Goal: Information Seeking & Learning: Learn about a topic

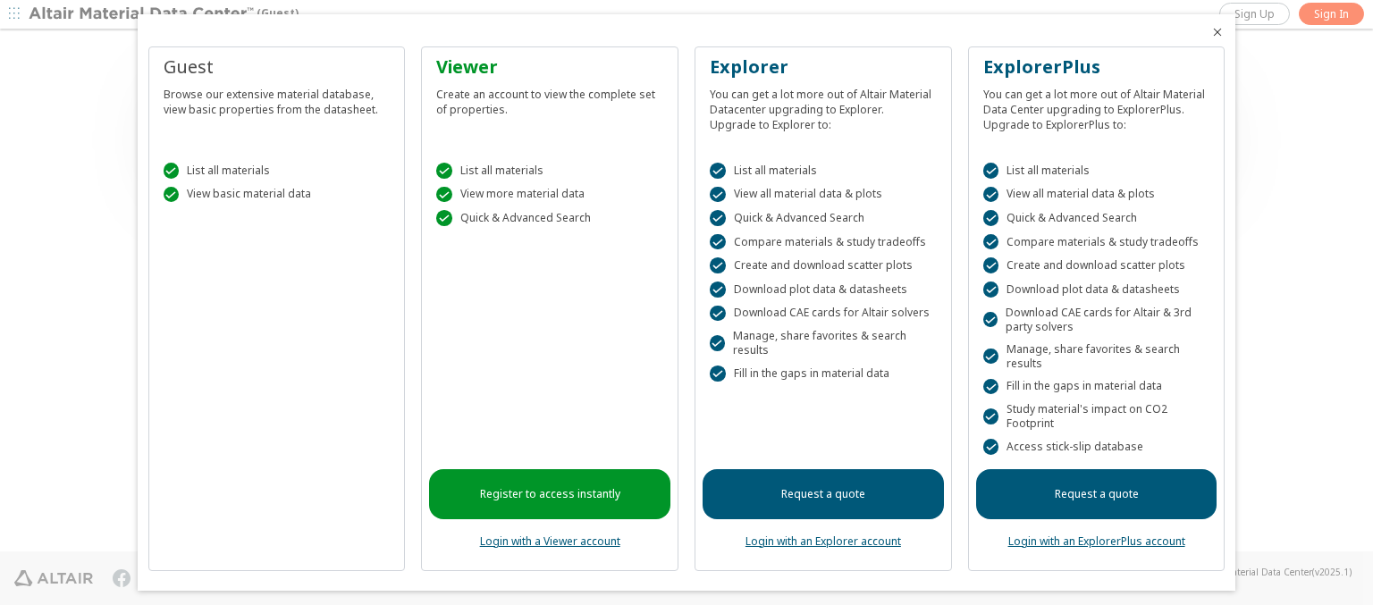
click at [1210, 32] on icon "Close" at bounding box center [1217, 32] width 14 height 14
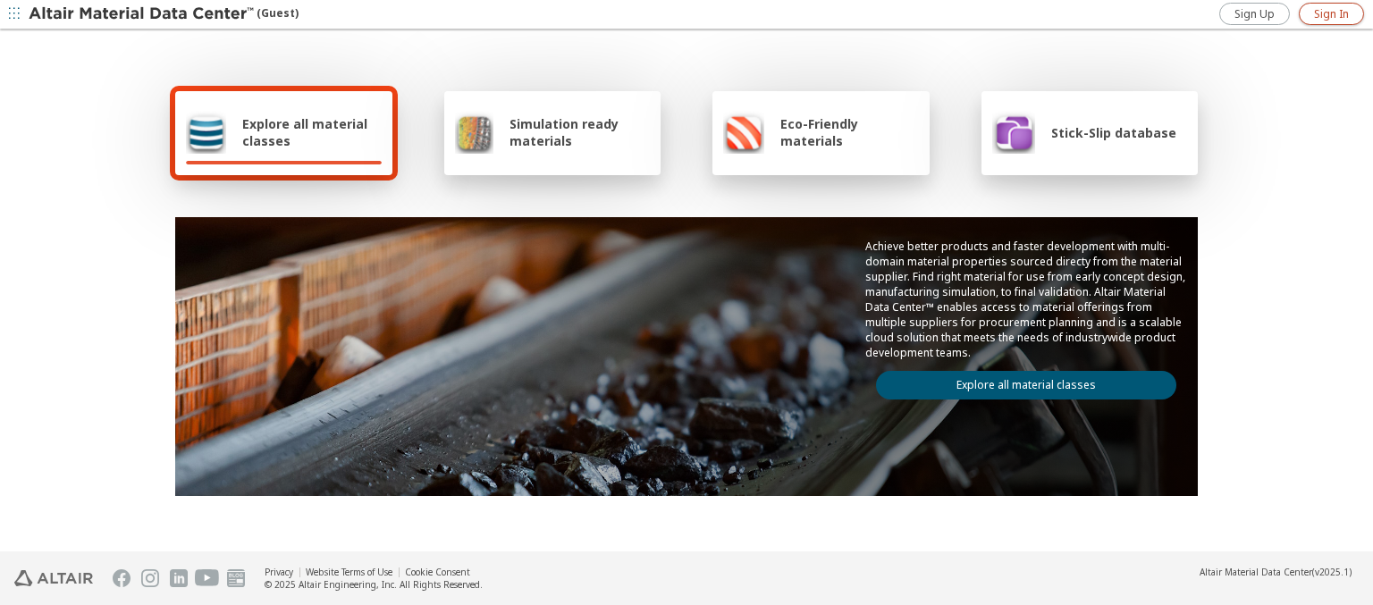
click at [1331, 13] on span "Sign In" at bounding box center [1331, 14] width 35 height 14
click at [142, 14] on img at bounding box center [143, 14] width 228 height 18
click at [305, 132] on span "Explore all material classes" at bounding box center [311, 132] width 139 height 34
click at [1019, 381] on link "Explore all material classes" at bounding box center [1026, 385] width 300 height 29
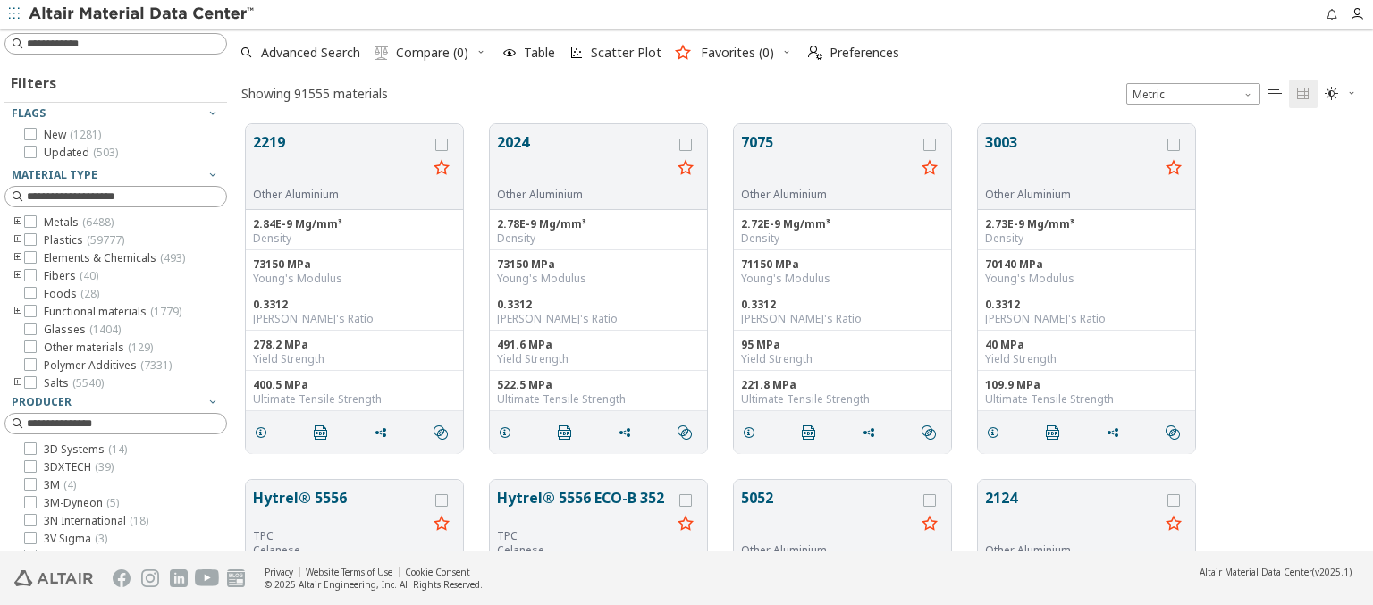
scroll to position [427, 1126]
click at [848, 53] on span "Preferences" at bounding box center [864, 52] width 70 height 13
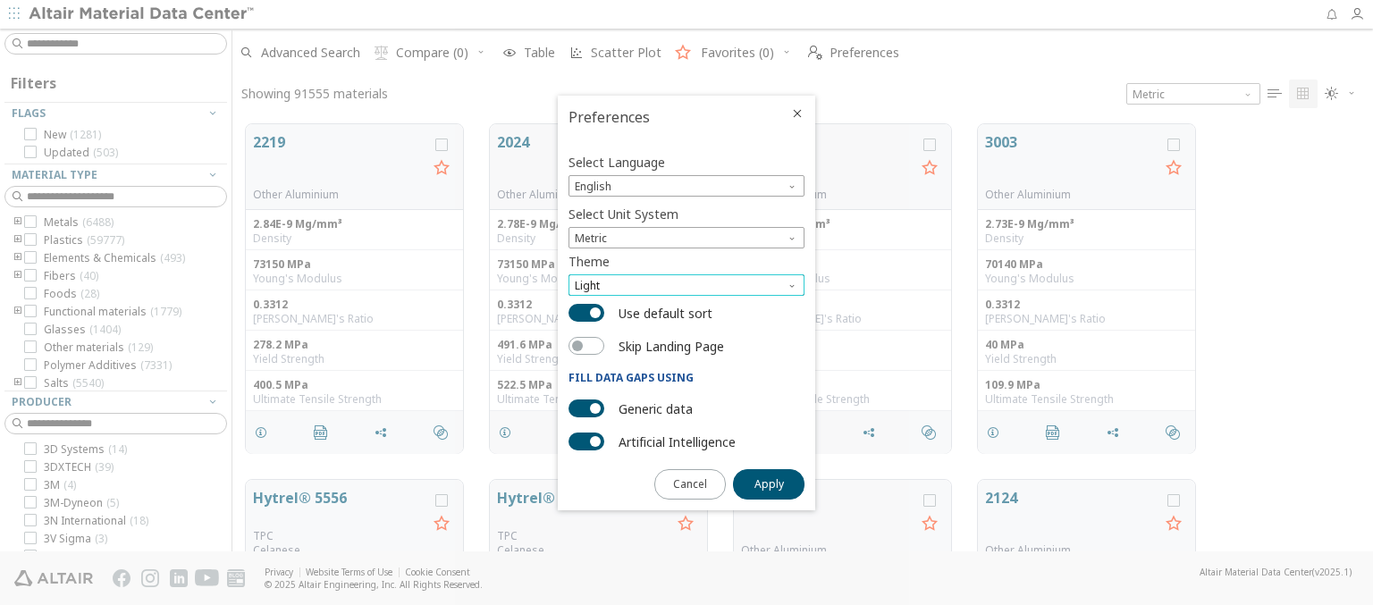
click at [686, 285] on span "Light" at bounding box center [686, 284] width 236 height 21
click at [601, 329] on span "Light Blue" at bounding box center [601, 329] width 50 height 14
click at [769, 483] on span "Apply" at bounding box center [768, 484] width 29 height 14
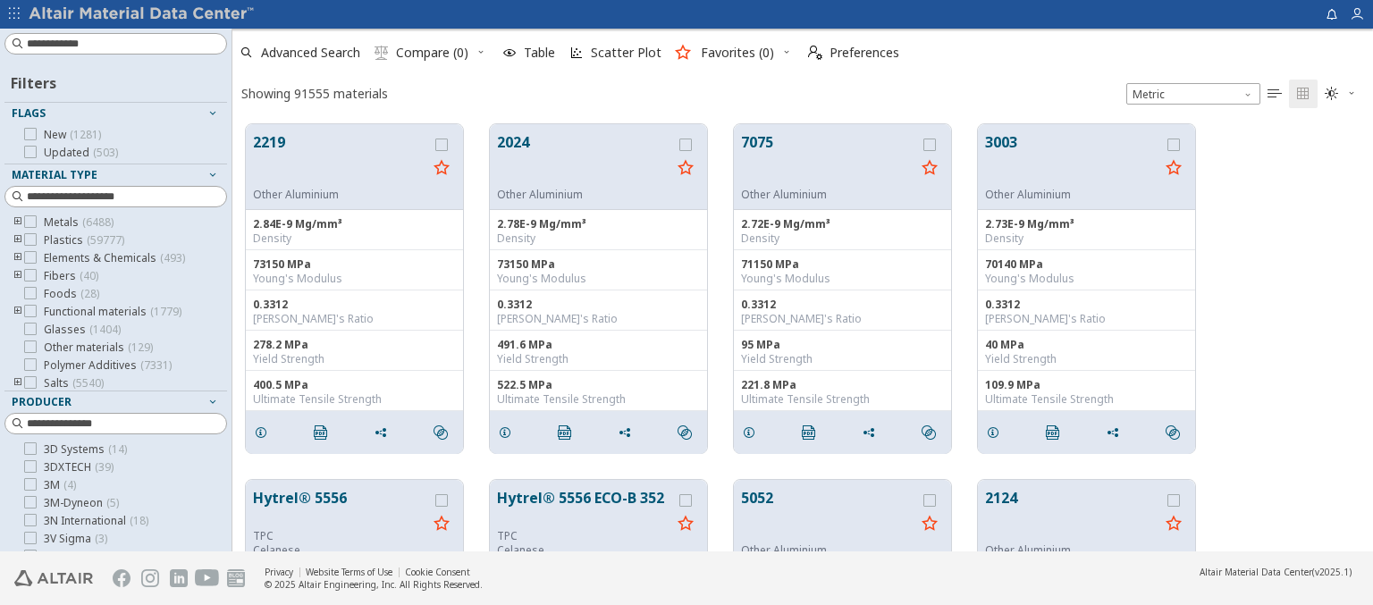
click at [142, 14] on img at bounding box center [143, 14] width 228 height 18
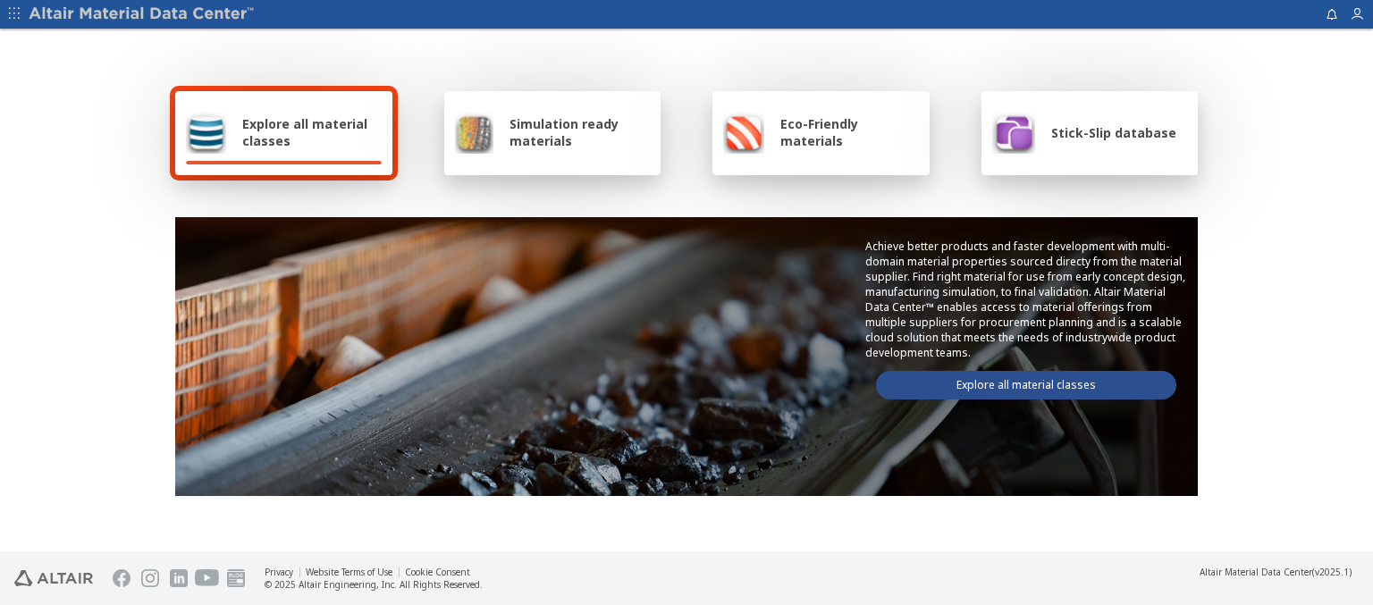
click at [305, 132] on span "Explore all material classes" at bounding box center [311, 132] width 139 height 34
click at [1019, 381] on link "Explore all material classes" at bounding box center [1026, 385] width 300 height 29
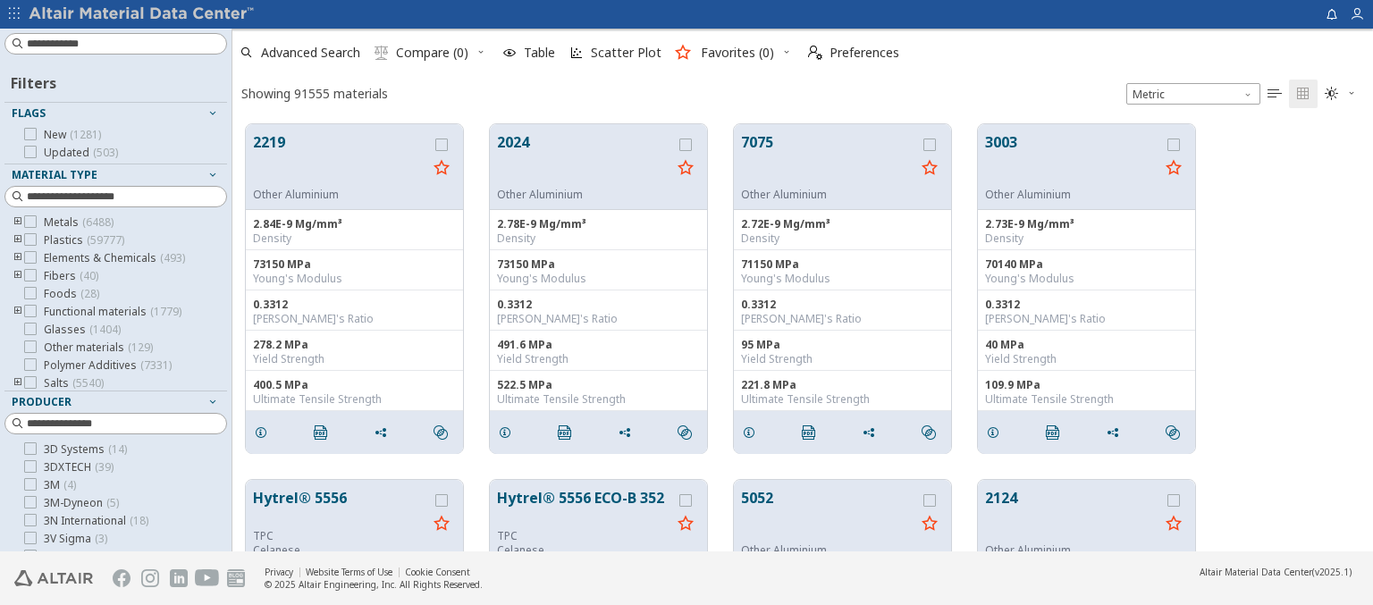
scroll to position [427, 1126]
click at [142, 14] on img at bounding box center [143, 14] width 228 height 18
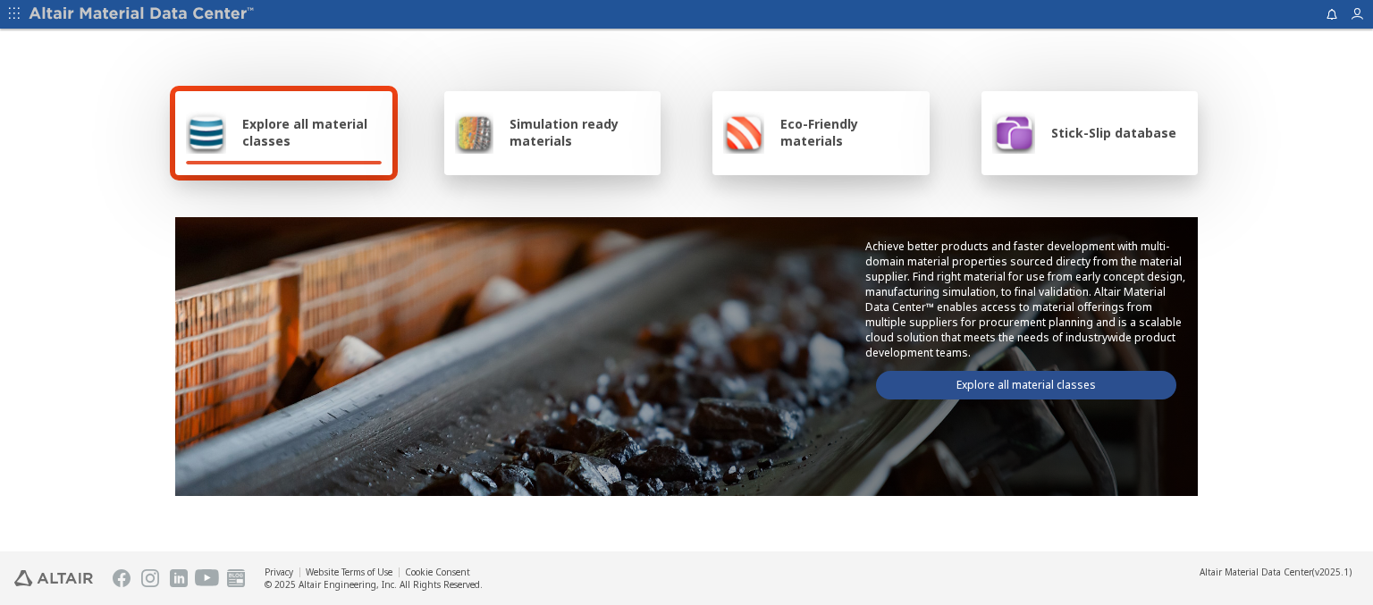
click at [572, 132] on span "Simulation ready materials" at bounding box center [579, 132] width 140 height 34
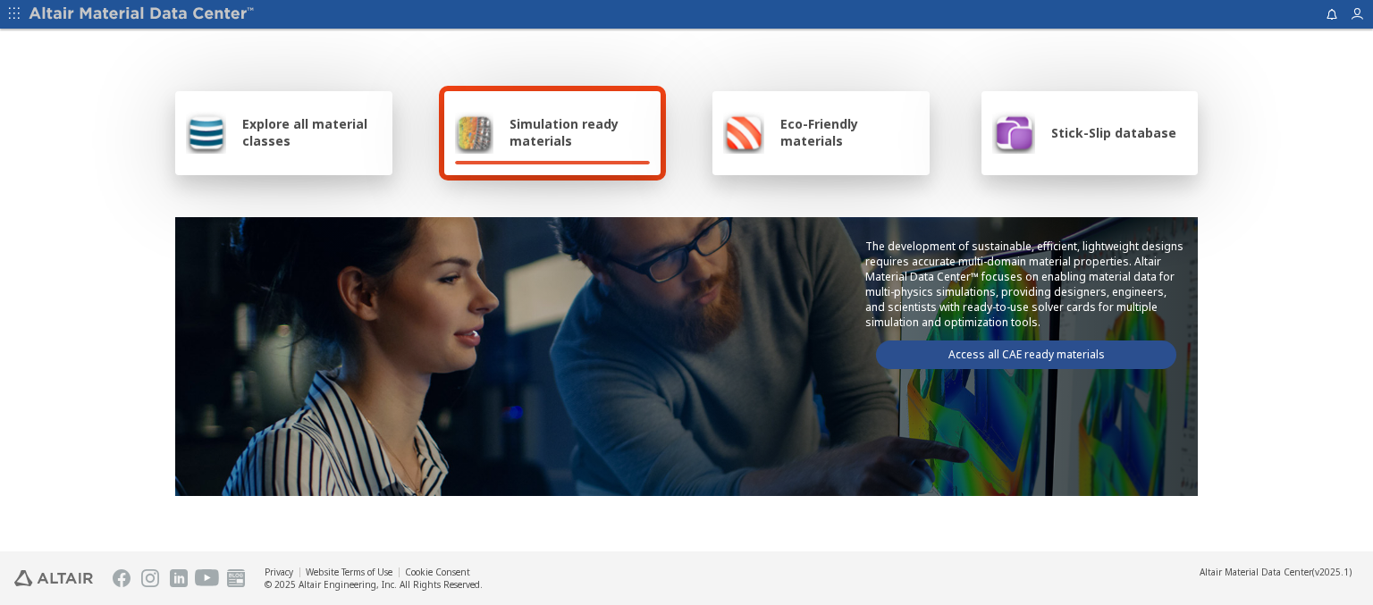
click at [1019, 351] on link "Access all CAE ready materials" at bounding box center [1026, 355] width 300 height 29
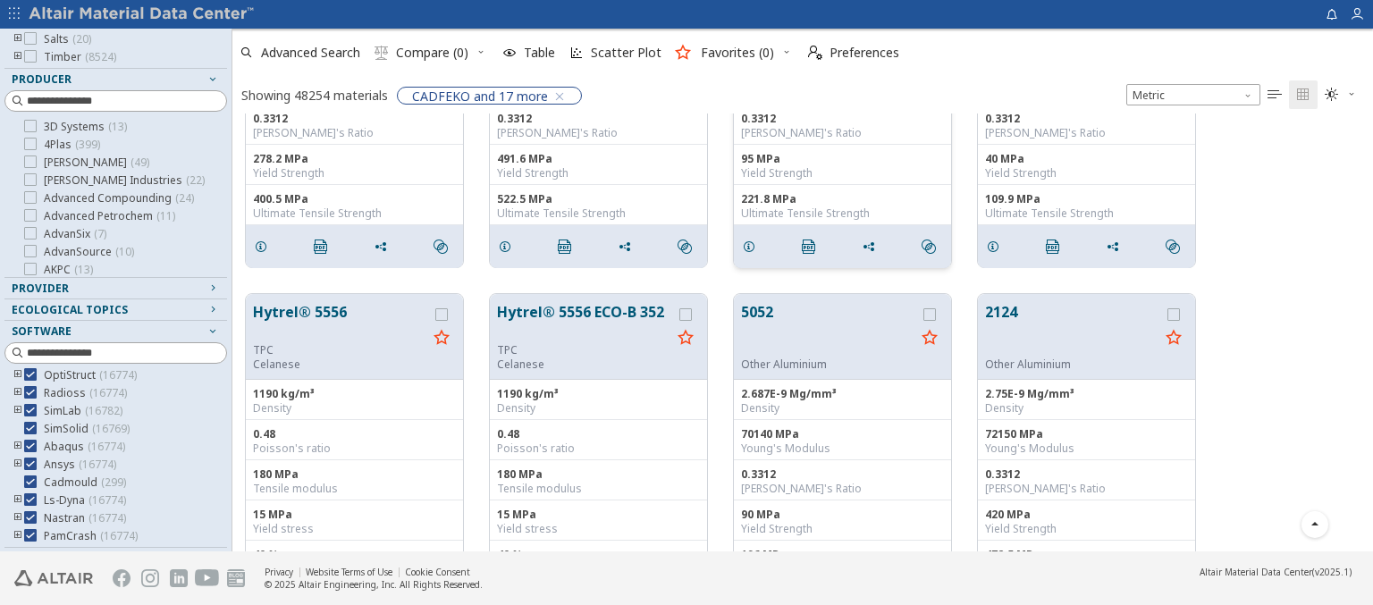
scroll to position [188, 0]
click at [142, 14] on img at bounding box center [143, 14] width 228 height 18
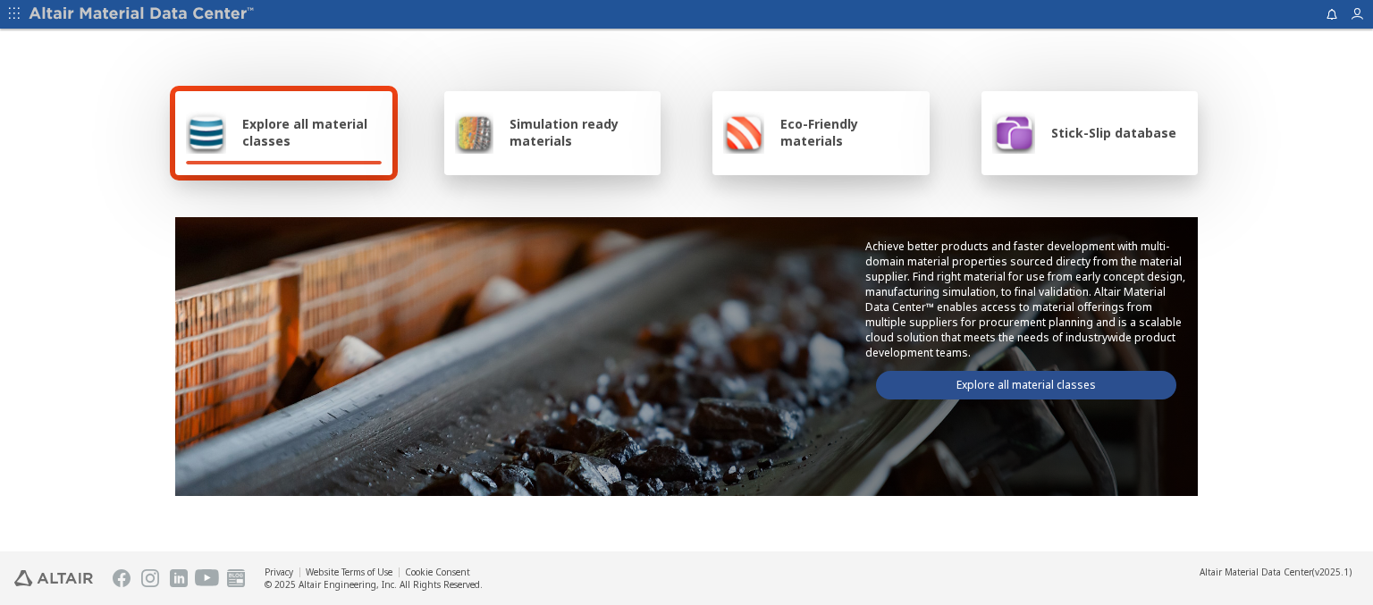
click at [843, 132] on span "Eco-Friendly materials" at bounding box center [849, 132] width 138 height 34
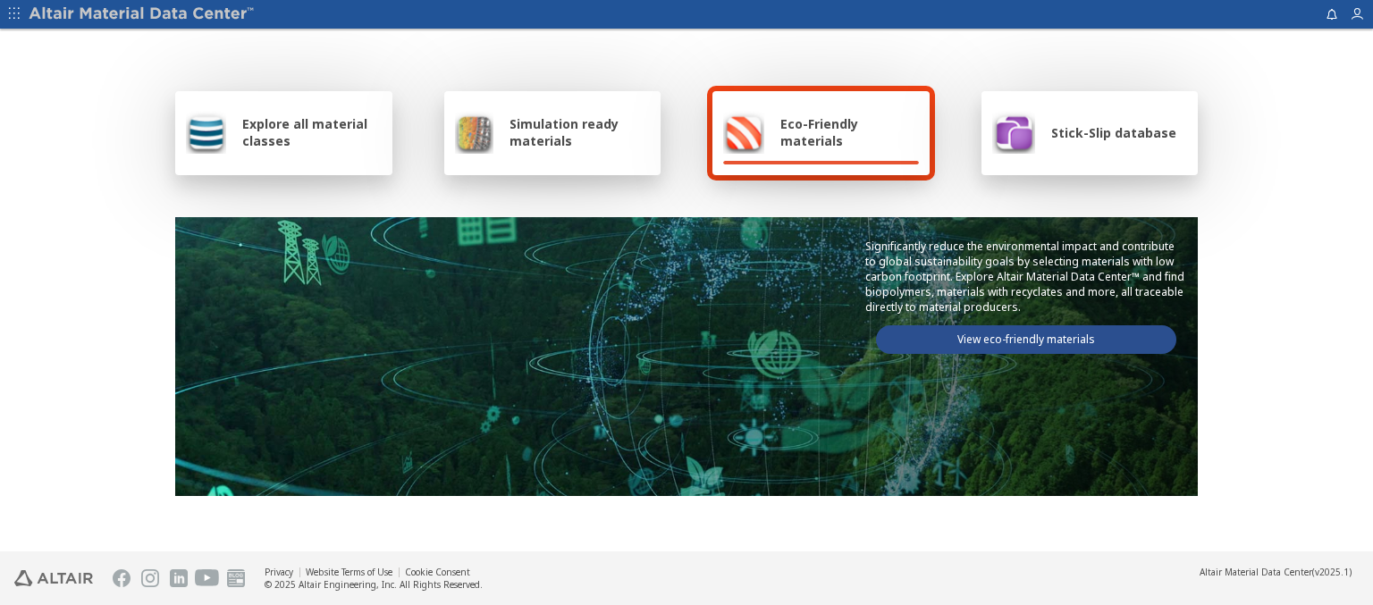
click at [1019, 337] on link "View eco-friendly materials" at bounding box center [1026, 339] width 300 height 29
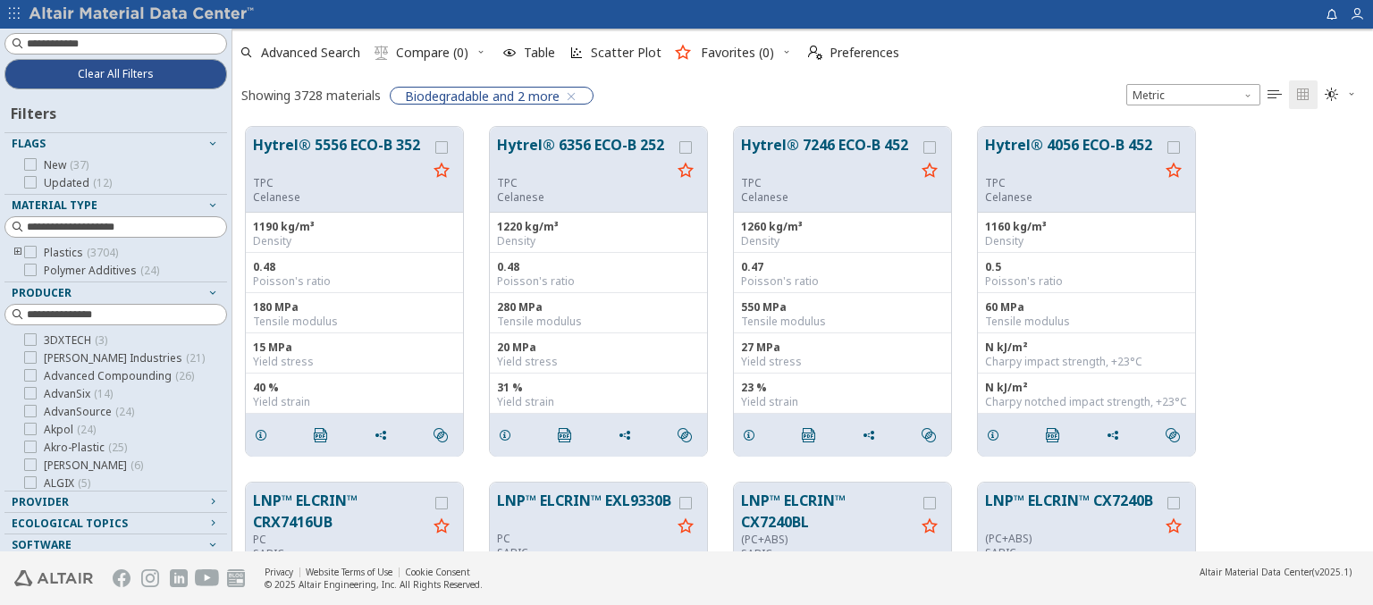
scroll to position [425, 1126]
click at [142, 14] on img at bounding box center [143, 14] width 228 height 18
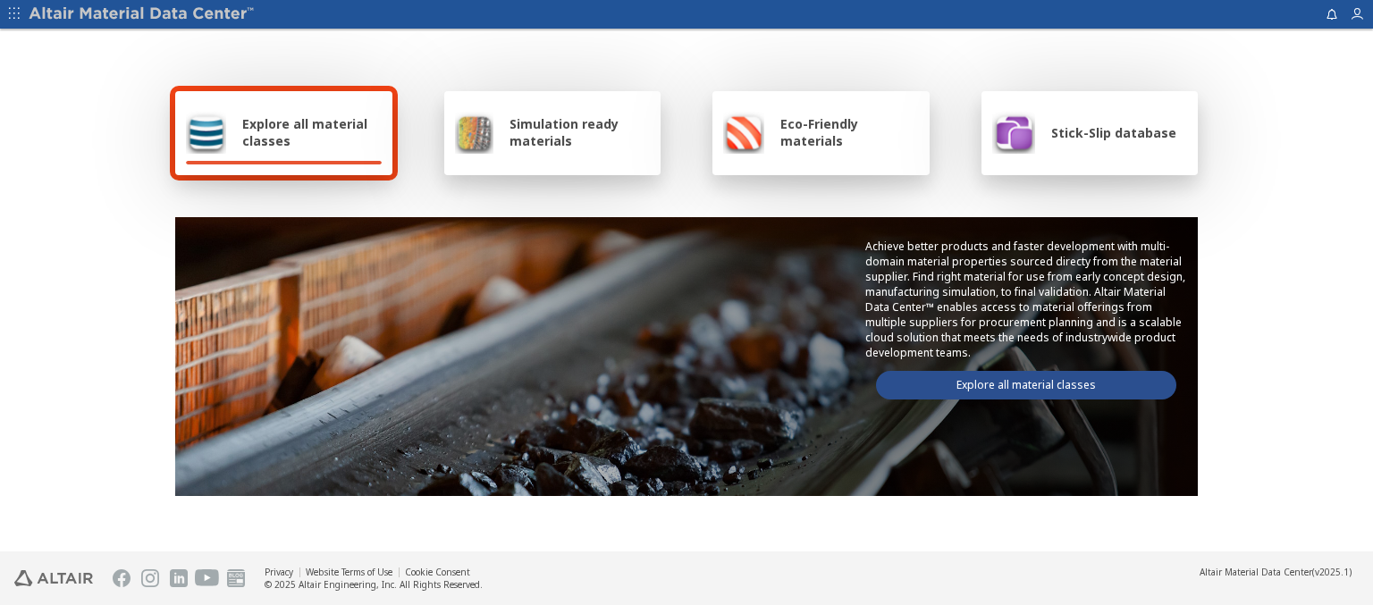
click at [1102, 132] on span "Stick-Slip database" at bounding box center [1113, 132] width 125 height 17
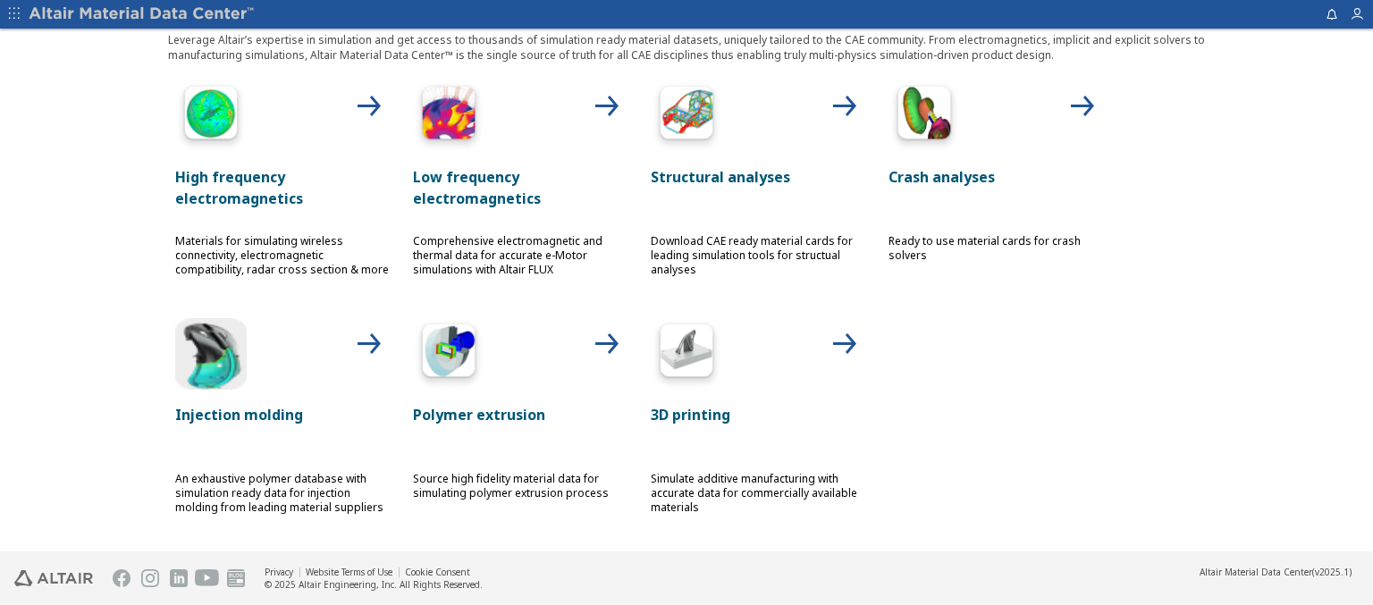
scroll to position [802, 0]
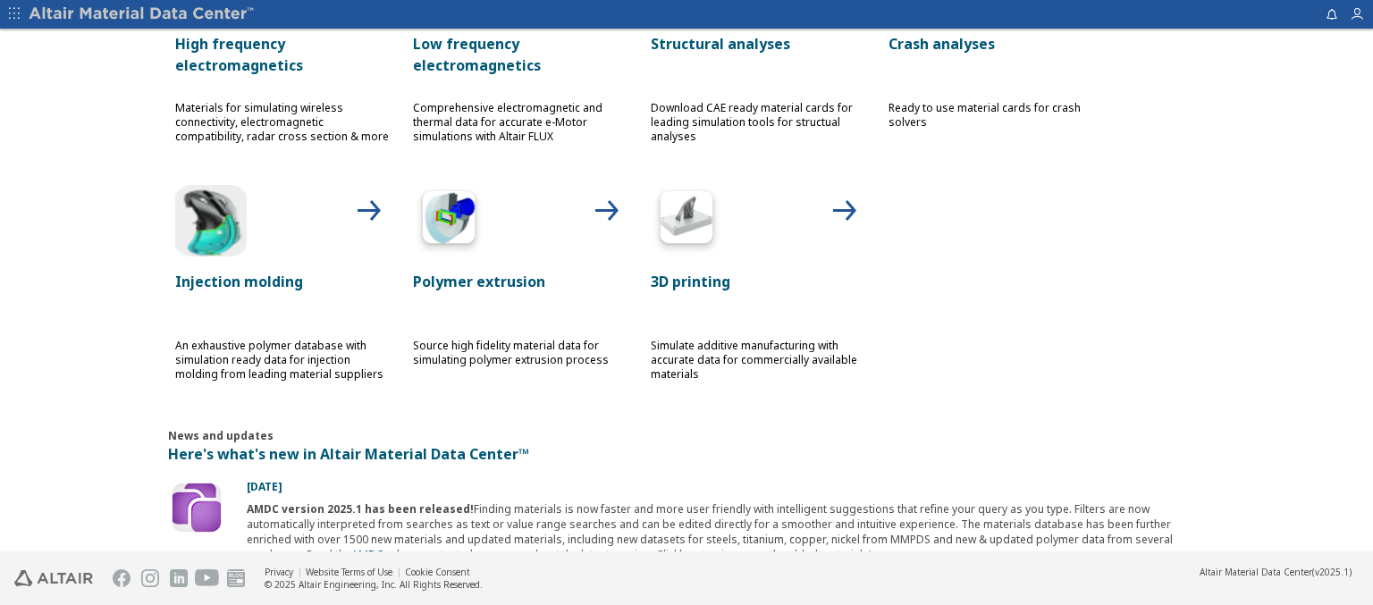
click at [275, 53] on p "High frequency electromagnetics" at bounding box center [282, 54] width 214 height 43
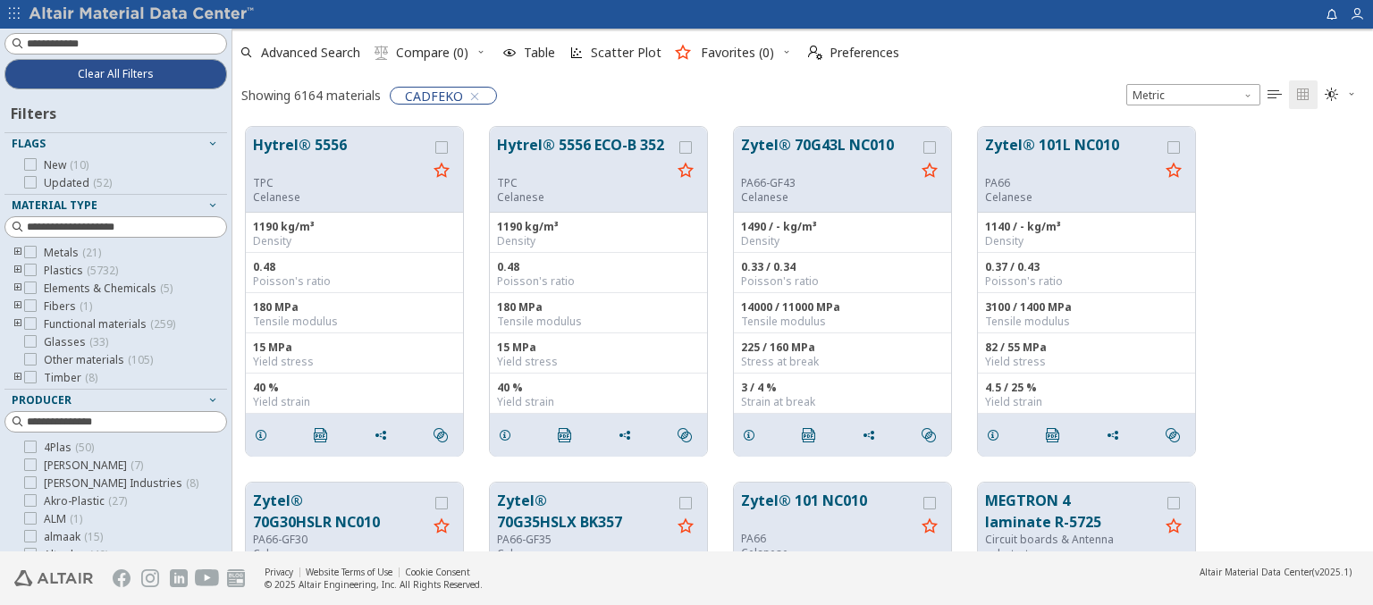
scroll to position [321, 0]
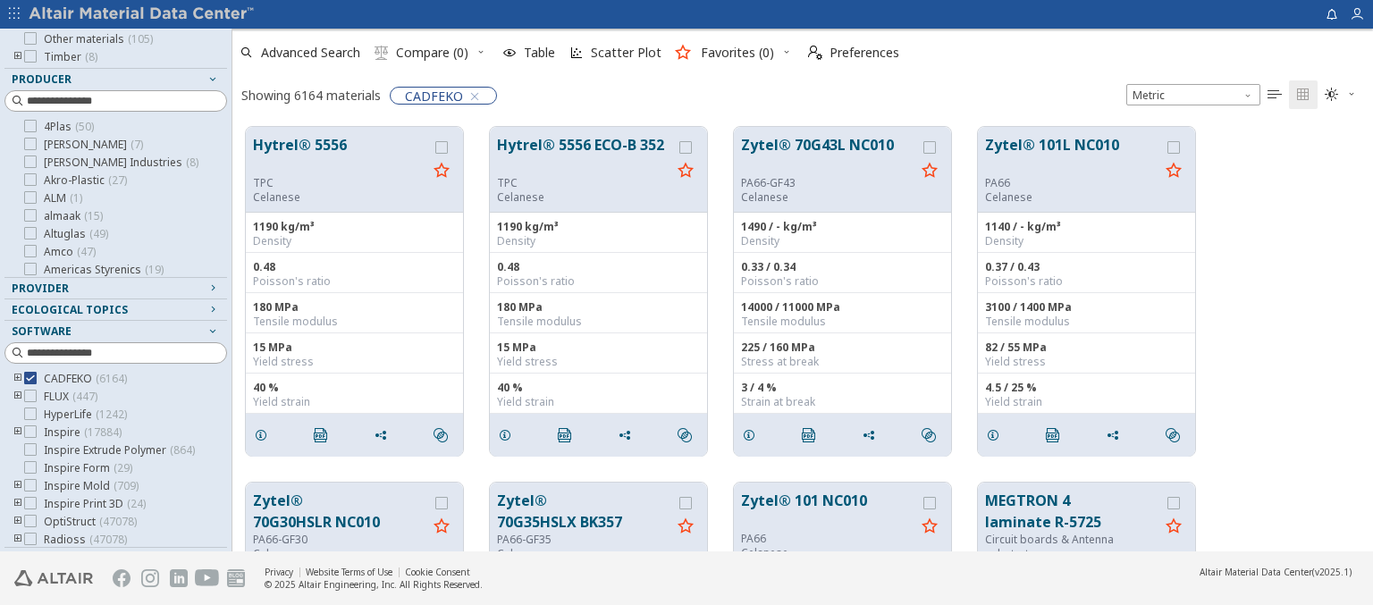
click at [142, 14] on img at bounding box center [143, 14] width 228 height 18
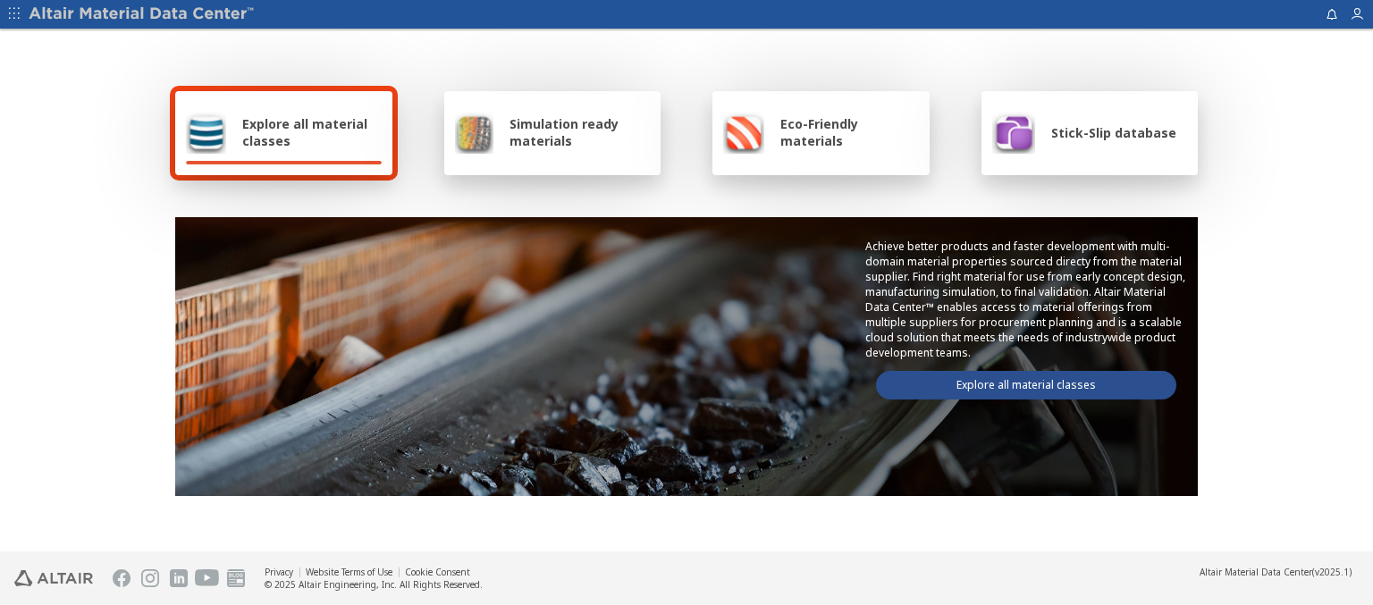
scroll to position [802, 0]
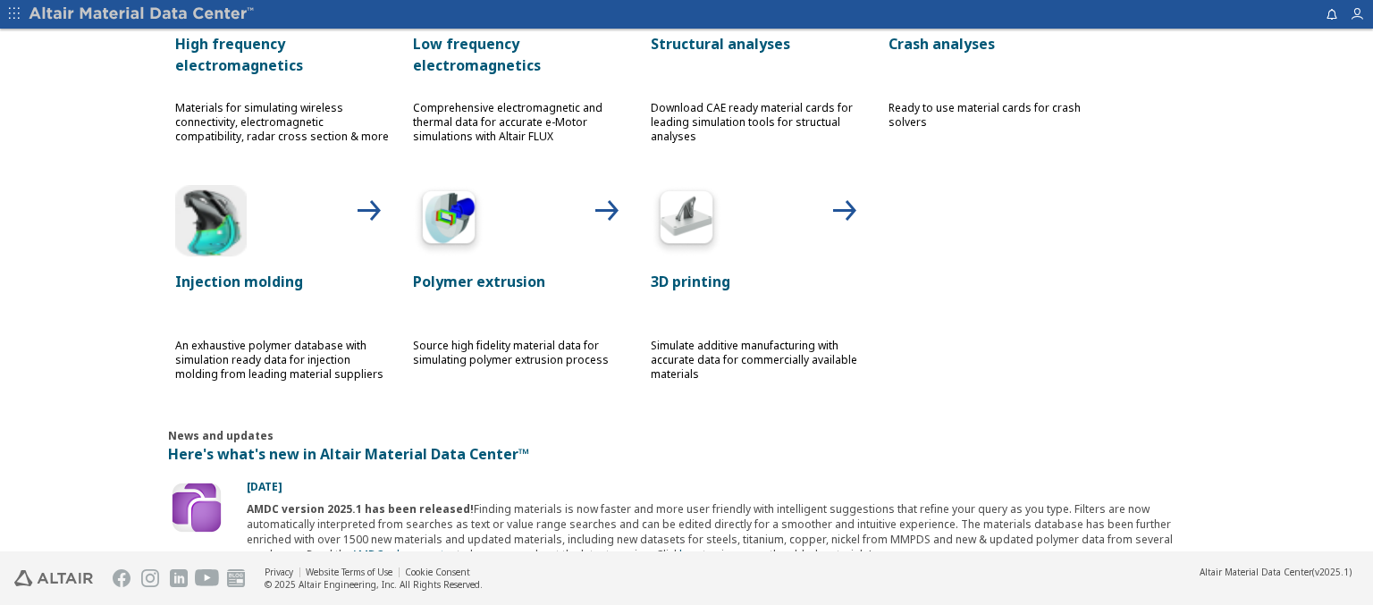
click at [513, 53] on p "Low frequency electromagnetics" at bounding box center [520, 54] width 214 height 43
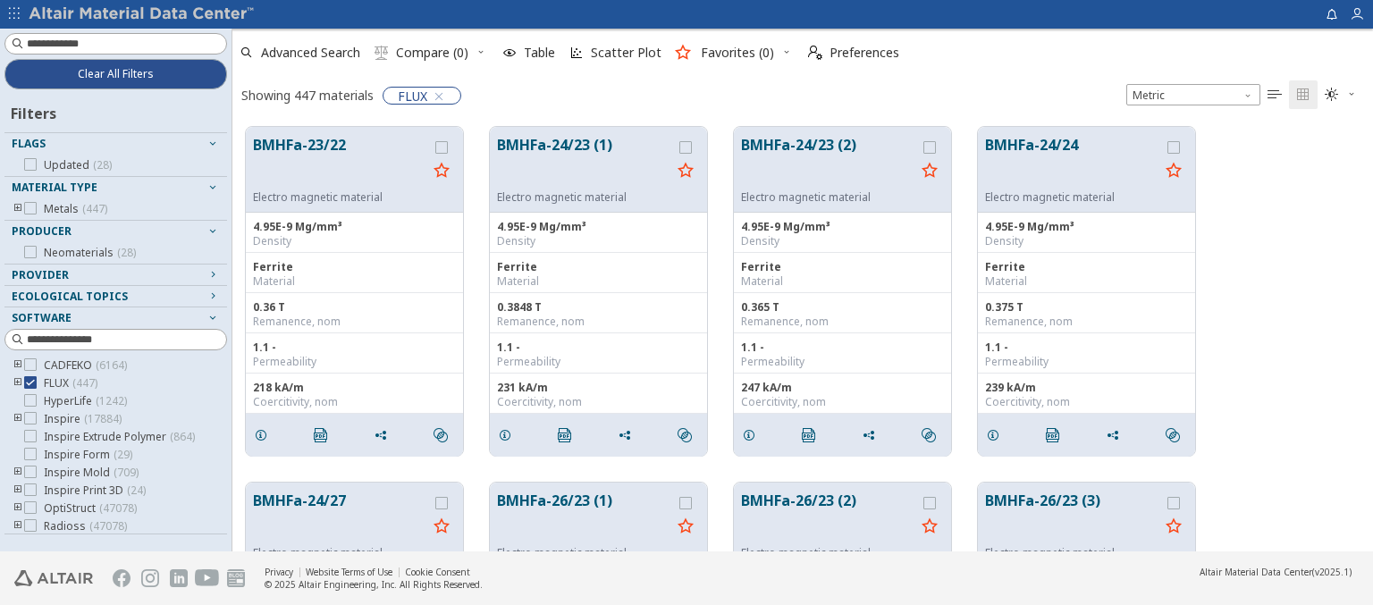
scroll to position [425, 1126]
click at [142, 14] on img at bounding box center [143, 14] width 228 height 18
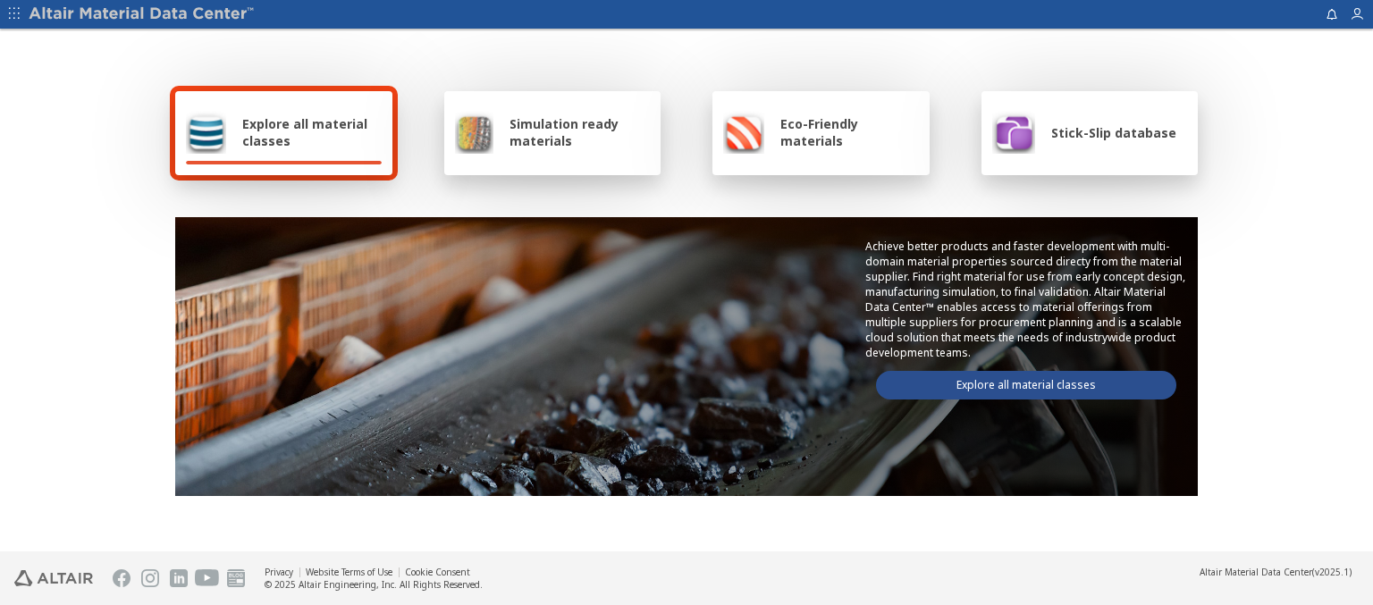
scroll to position [802, 0]
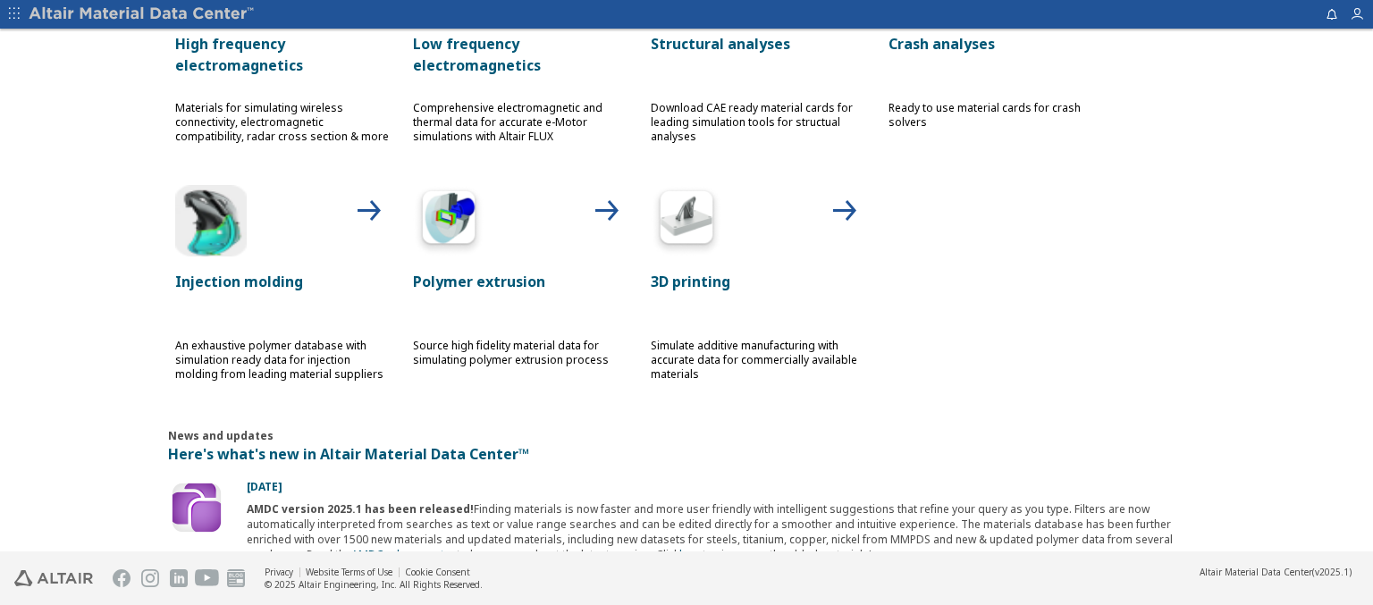
click at [751, 42] on p "Structural analyses" at bounding box center [758, 43] width 214 height 21
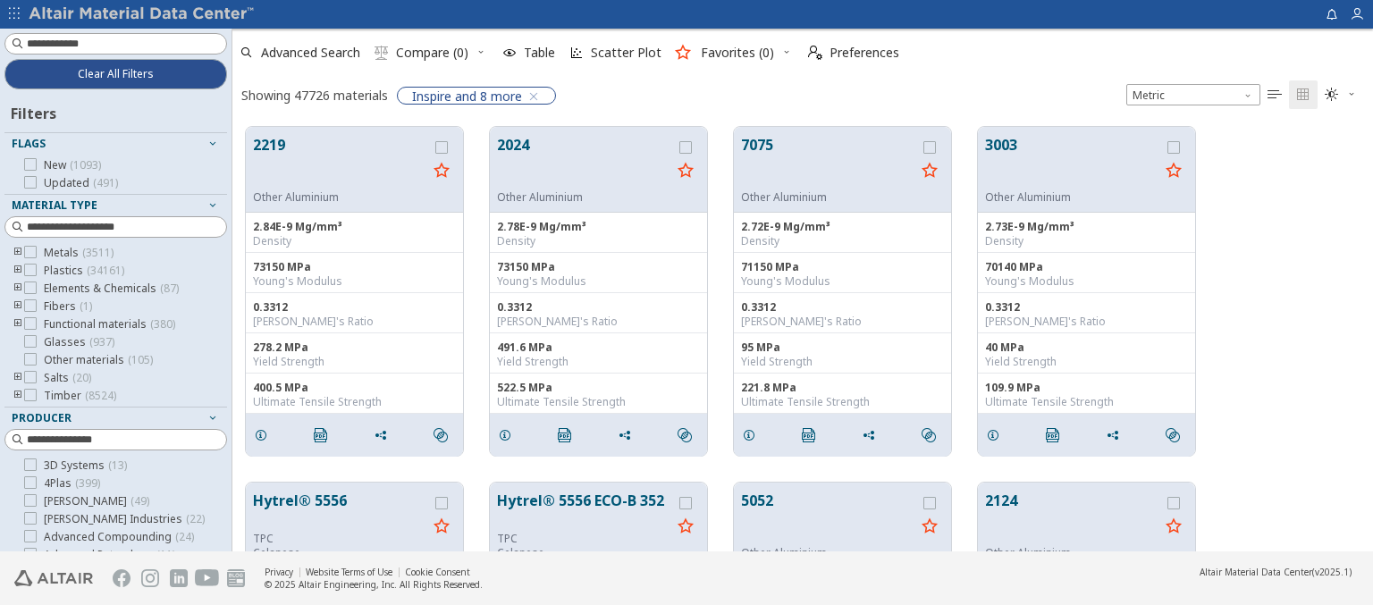
scroll to position [425, 1126]
click at [142, 14] on img at bounding box center [143, 14] width 228 height 18
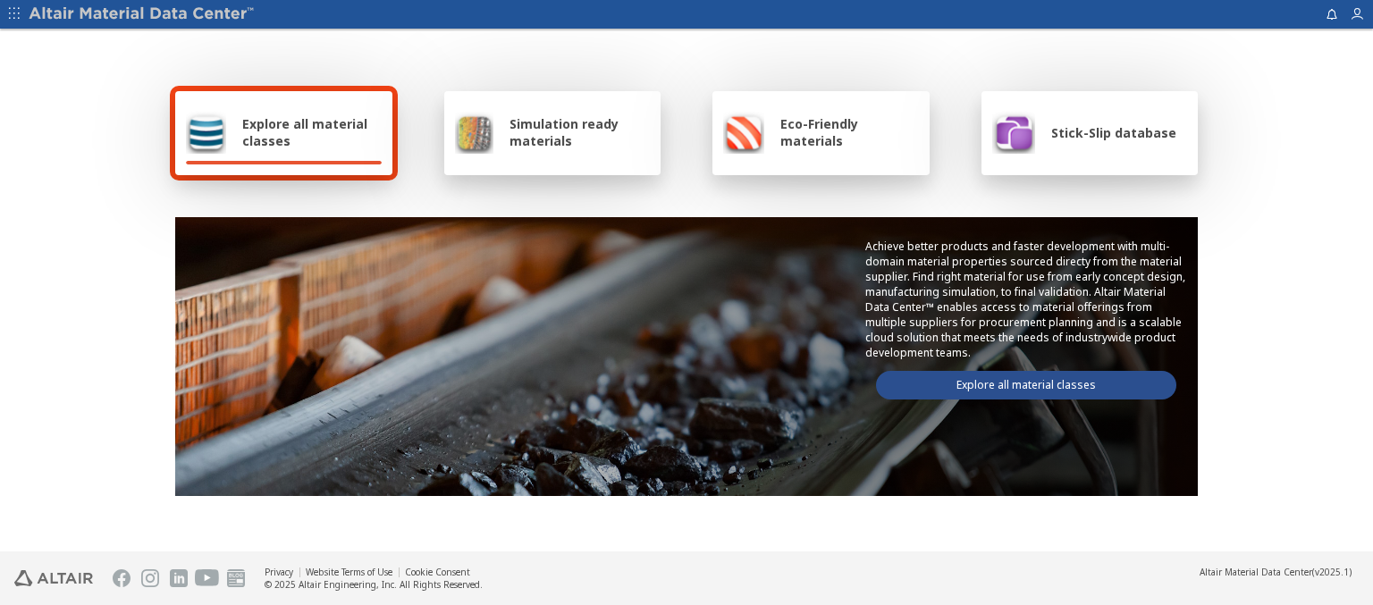
scroll to position [802, 0]
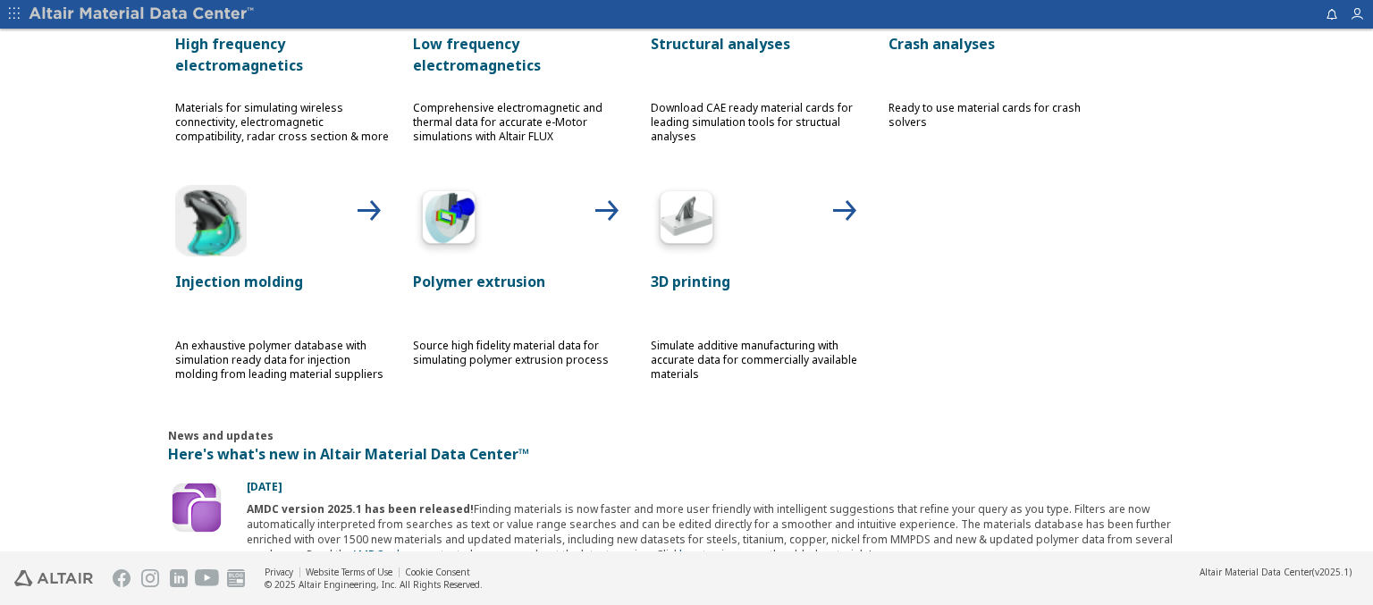
click at [988, 42] on p "Crash analyses" at bounding box center [995, 43] width 214 height 21
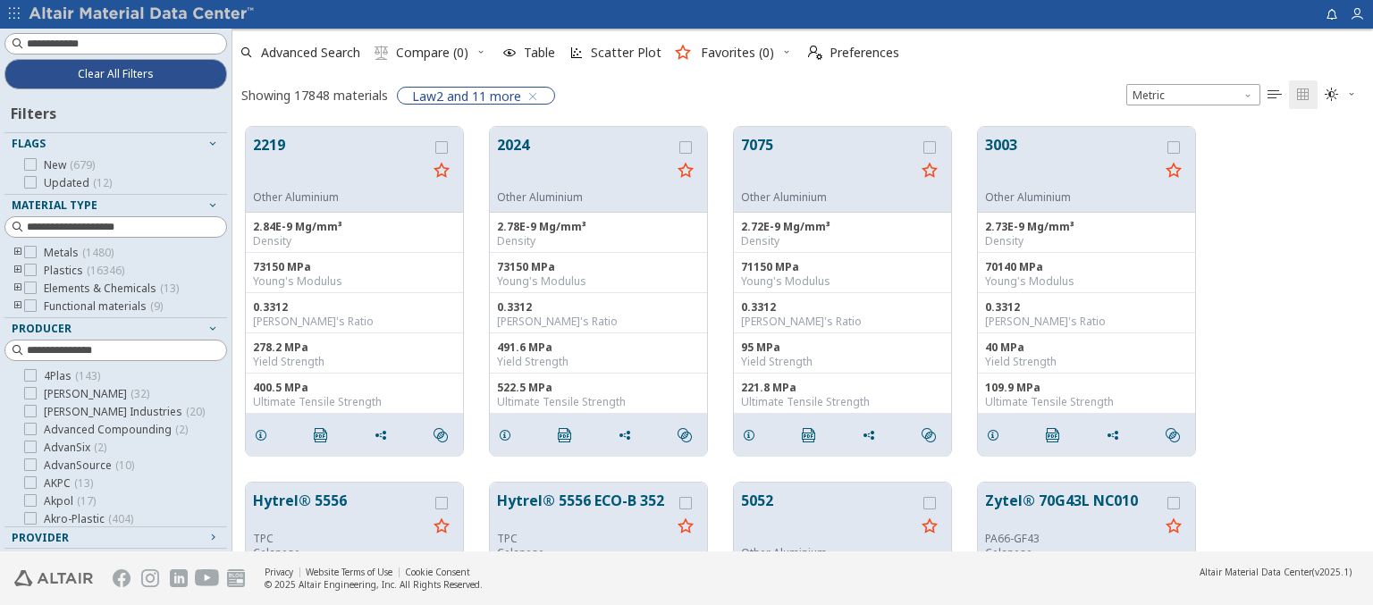
scroll to position [425, 1126]
click at [142, 14] on img at bounding box center [143, 14] width 228 height 18
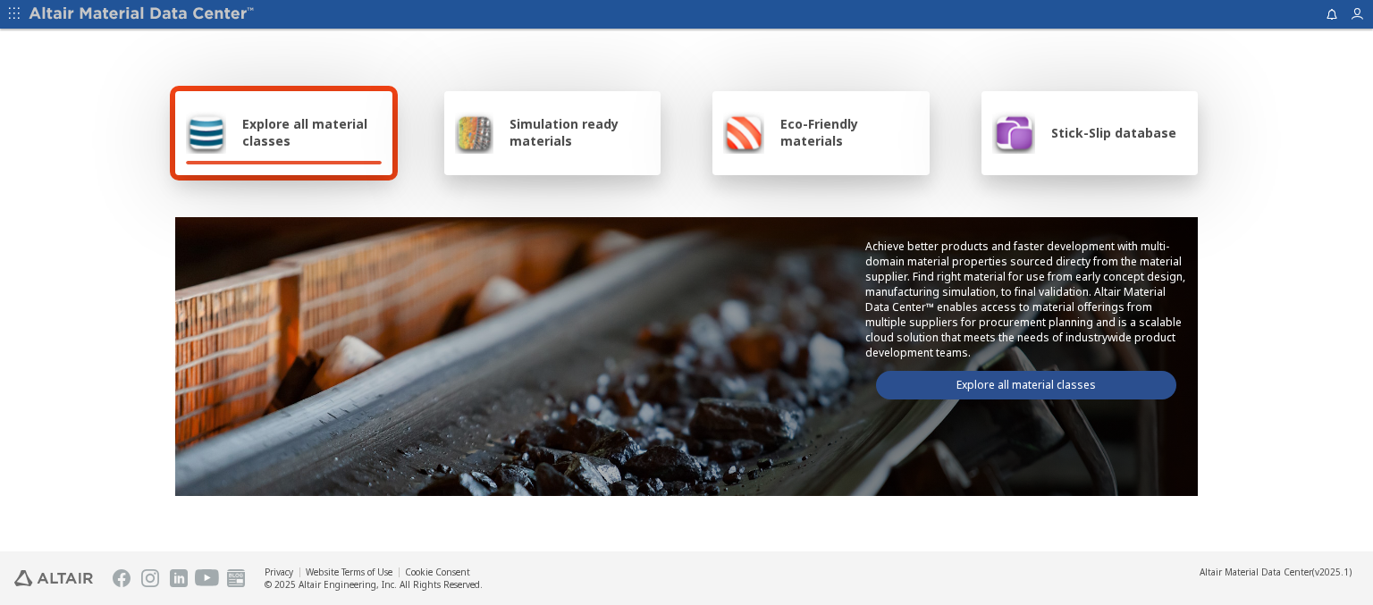
scroll to position [1039, 0]
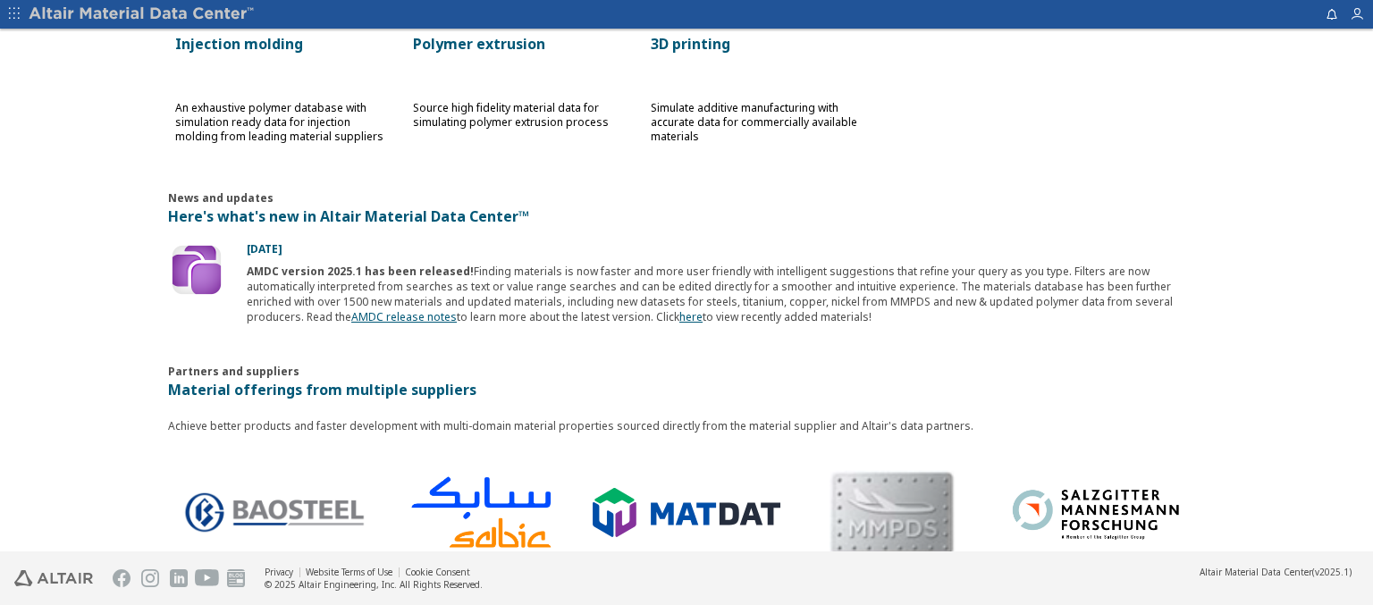
click at [275, 42] on p "Injection molding" at bounding box center [282, 43] width 214 height 21
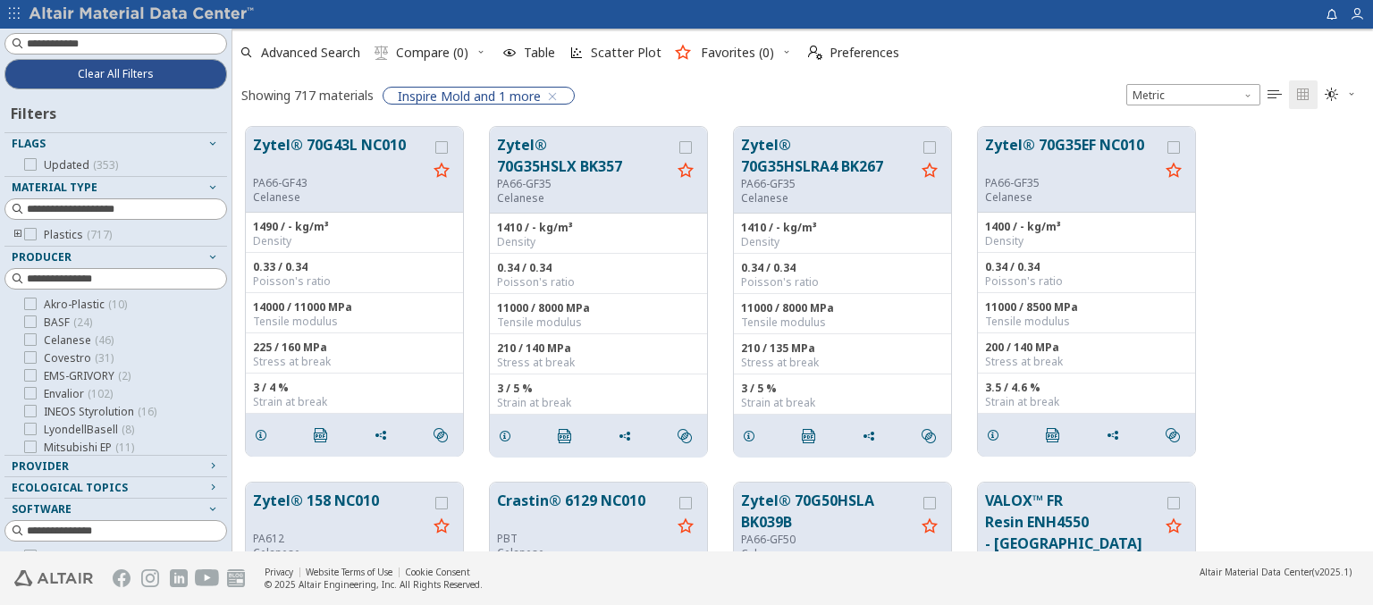
scroll to position [425, 1126]
click at [142, 14] on img at bounding box center [143, 14] width 228 height 18
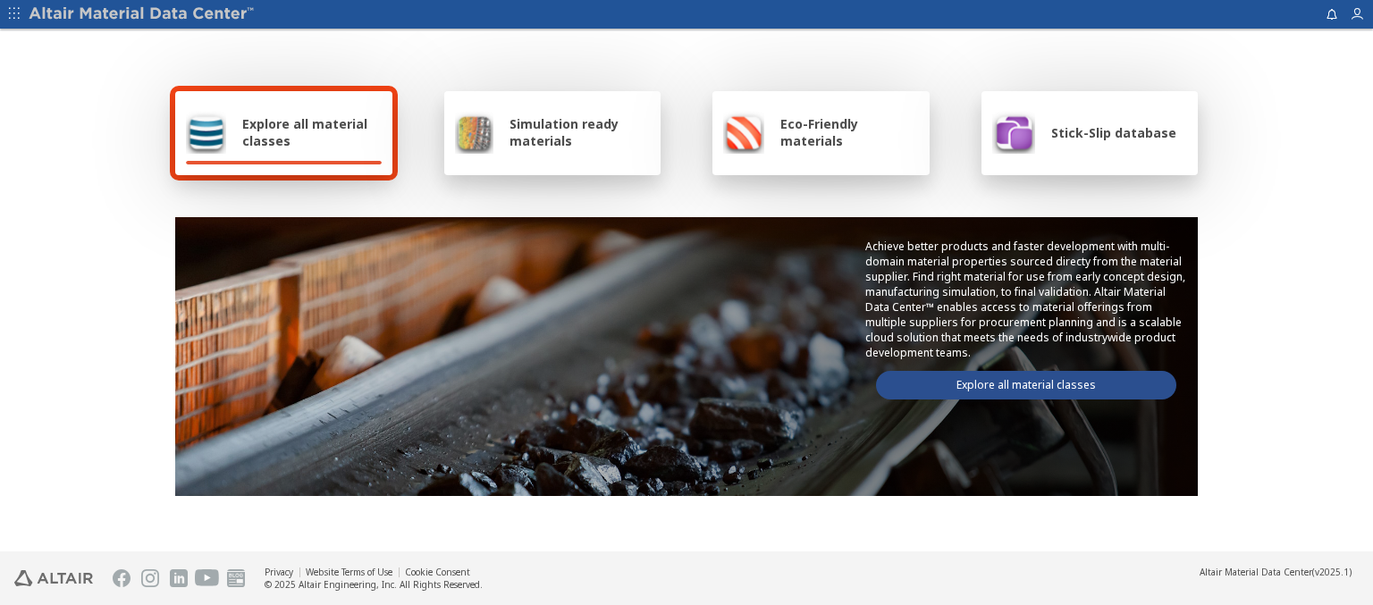
scroll to position [1039, 0]
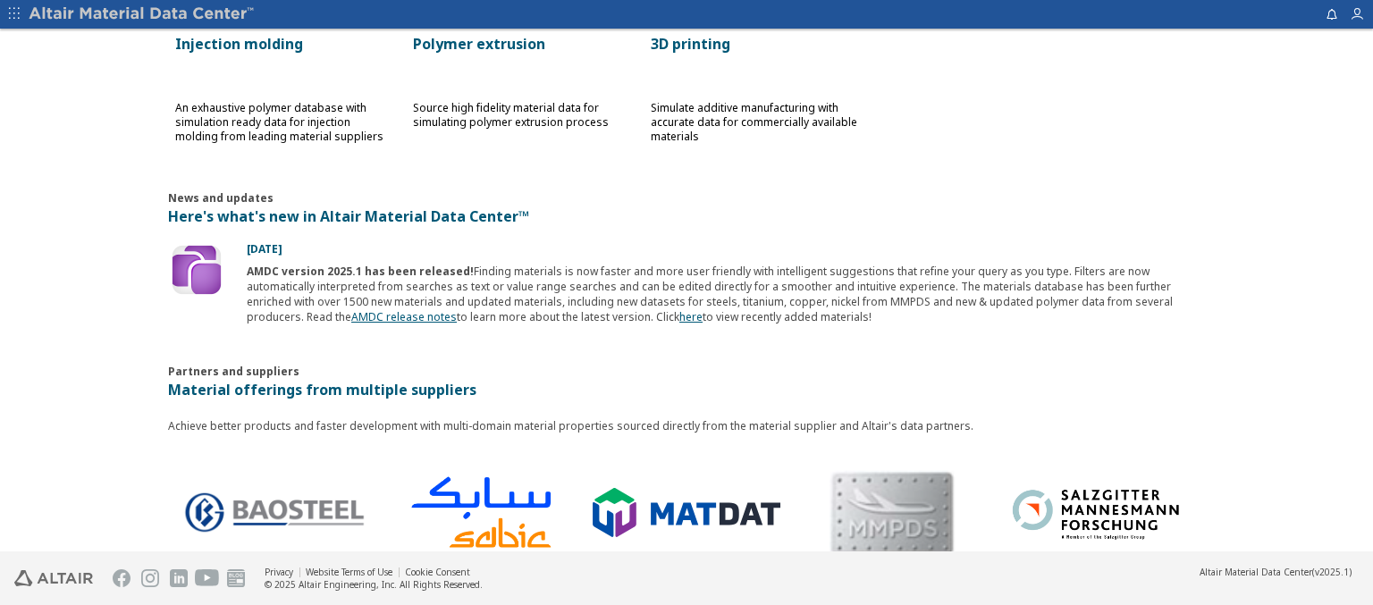
click at [513, 42] on p "Polymer extrusion" at bounding box center [520, 43] width 214 height 21
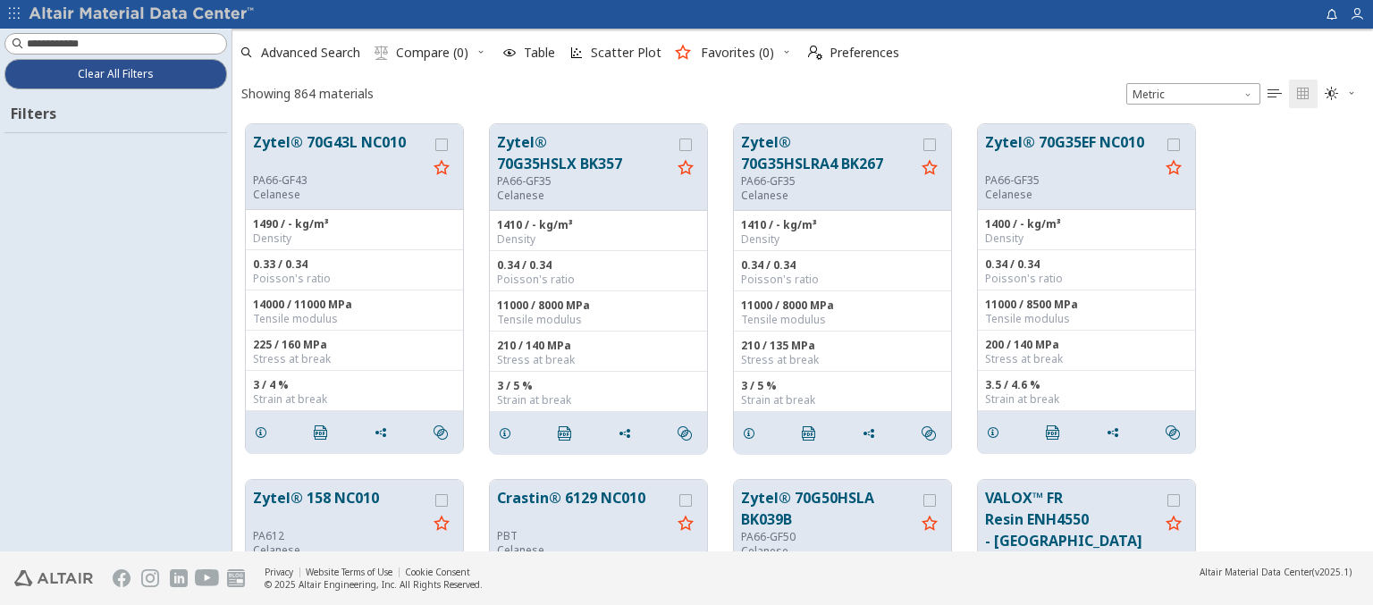
scroll to position [425, 1126]
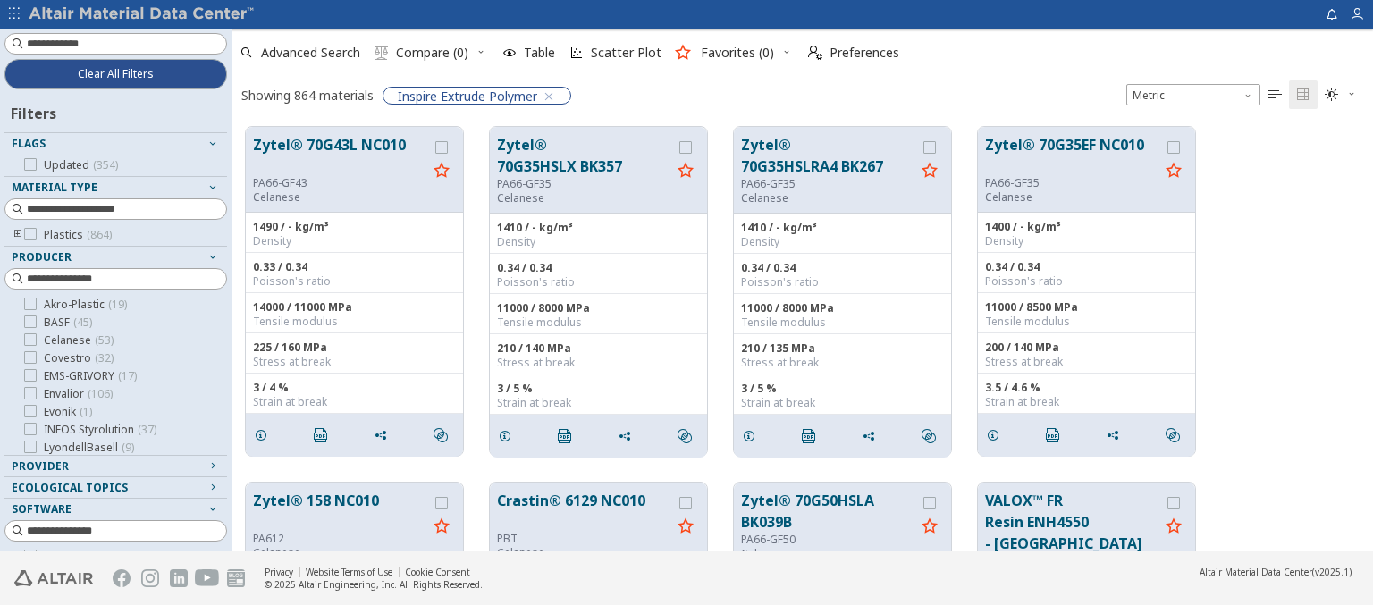
click at [142, 14] on img at bounding box center [143, 14] width 228 height 18
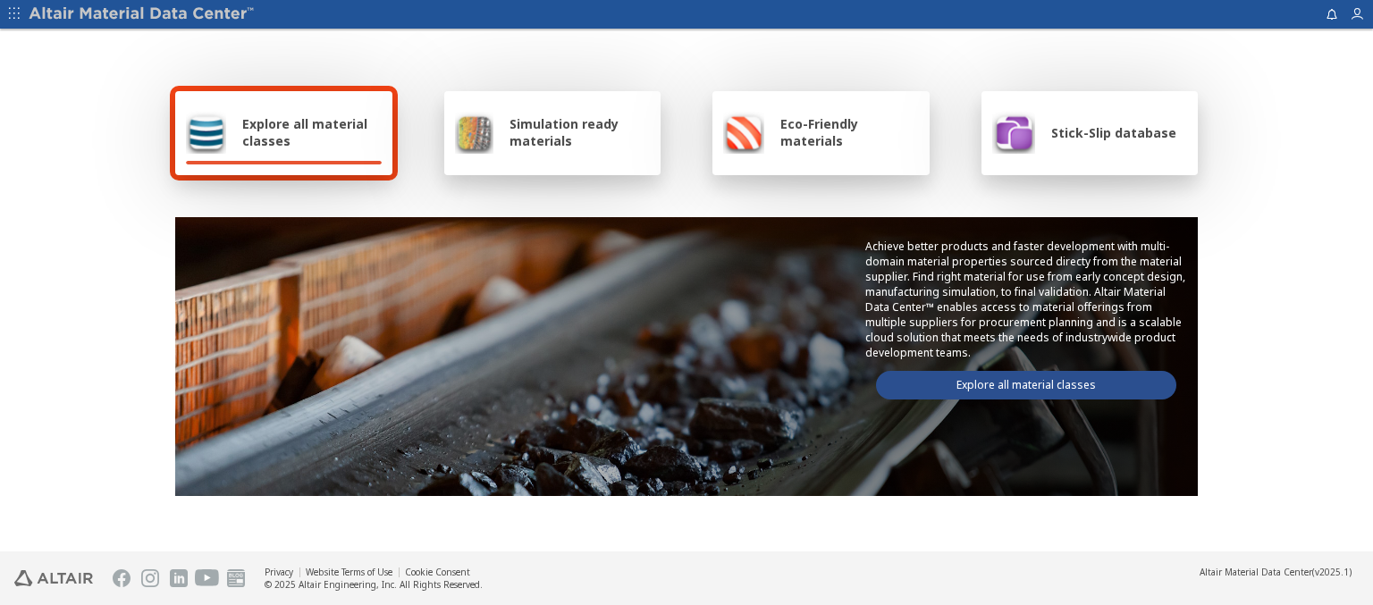
scroll to position [1039, 0]
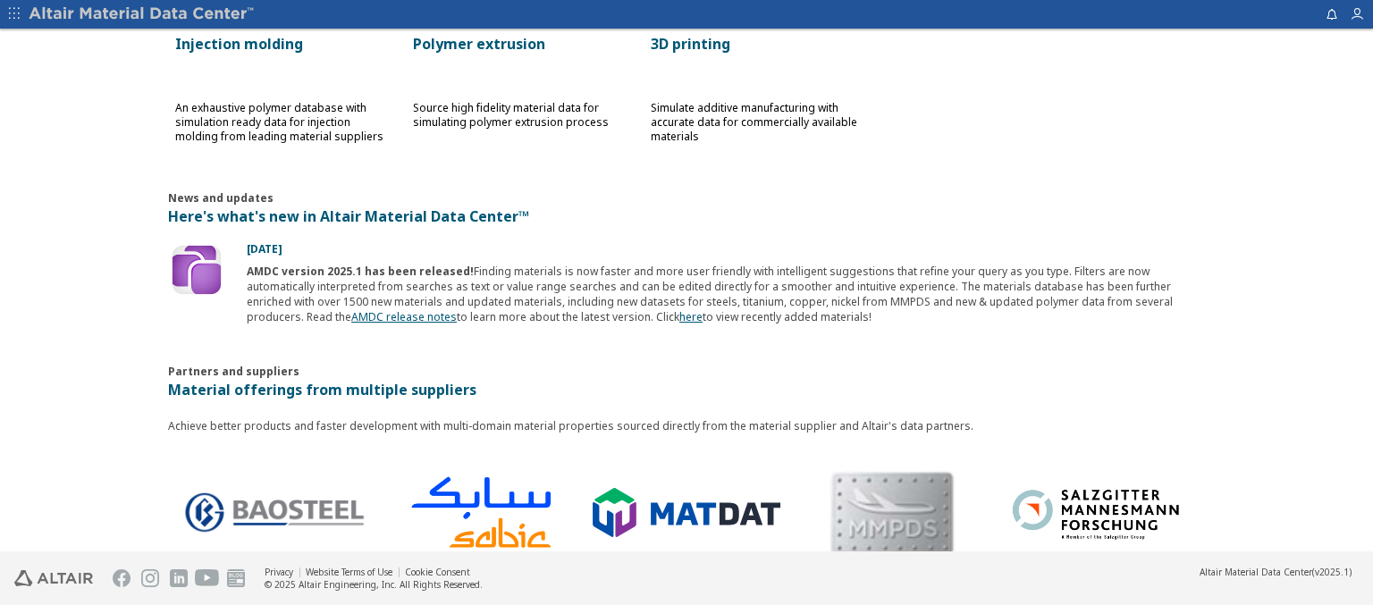
click at [751, 42] on p "3D printing" at bounding box center [758, 43] width 214 height 21
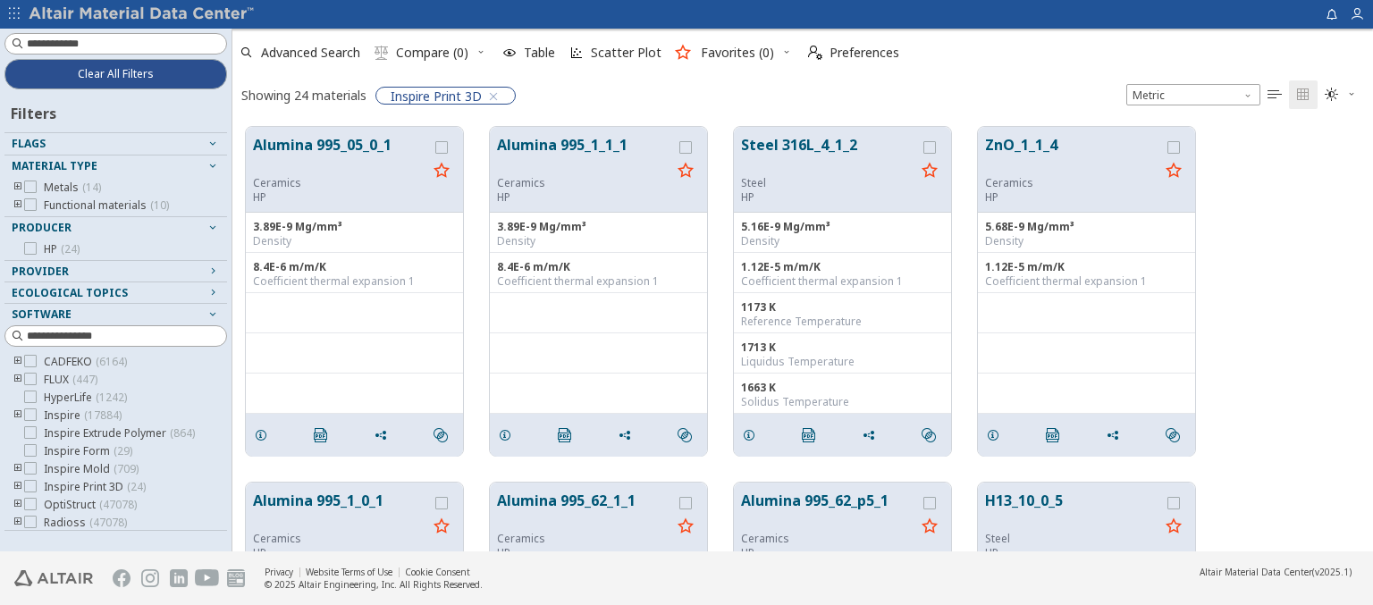
scroll to position [425, 1126]
click at [142, 14] on img at bounding box center [143, 14] width 228 height 18
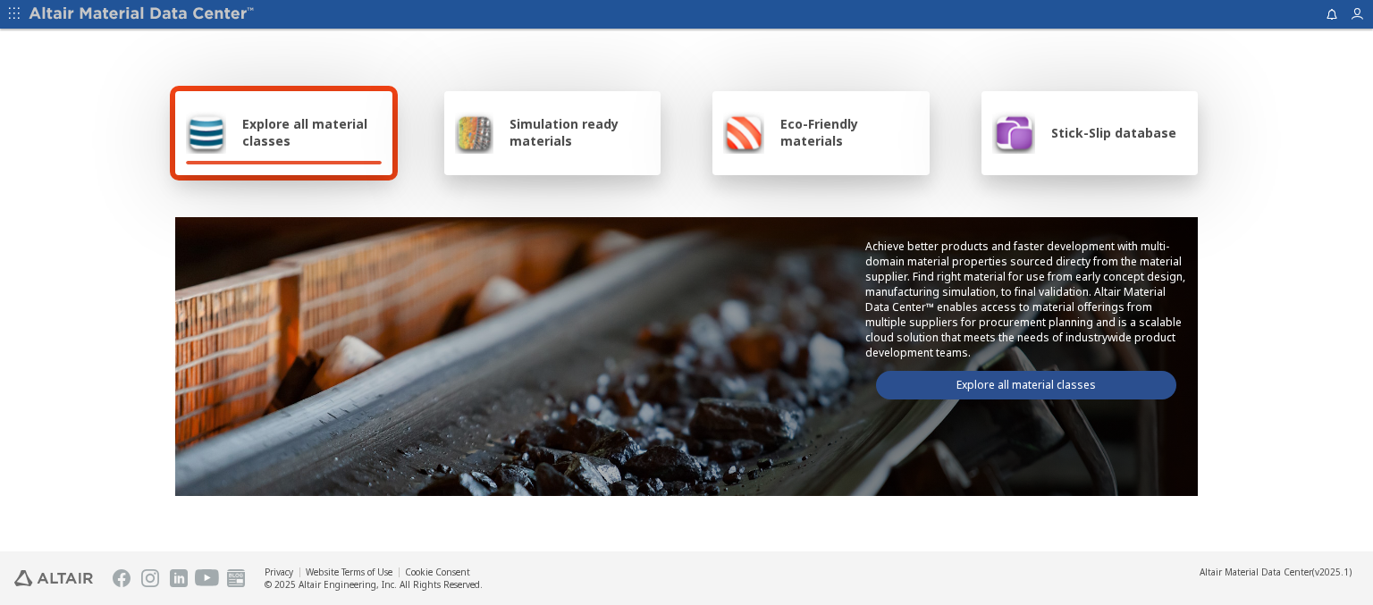
type input "******"
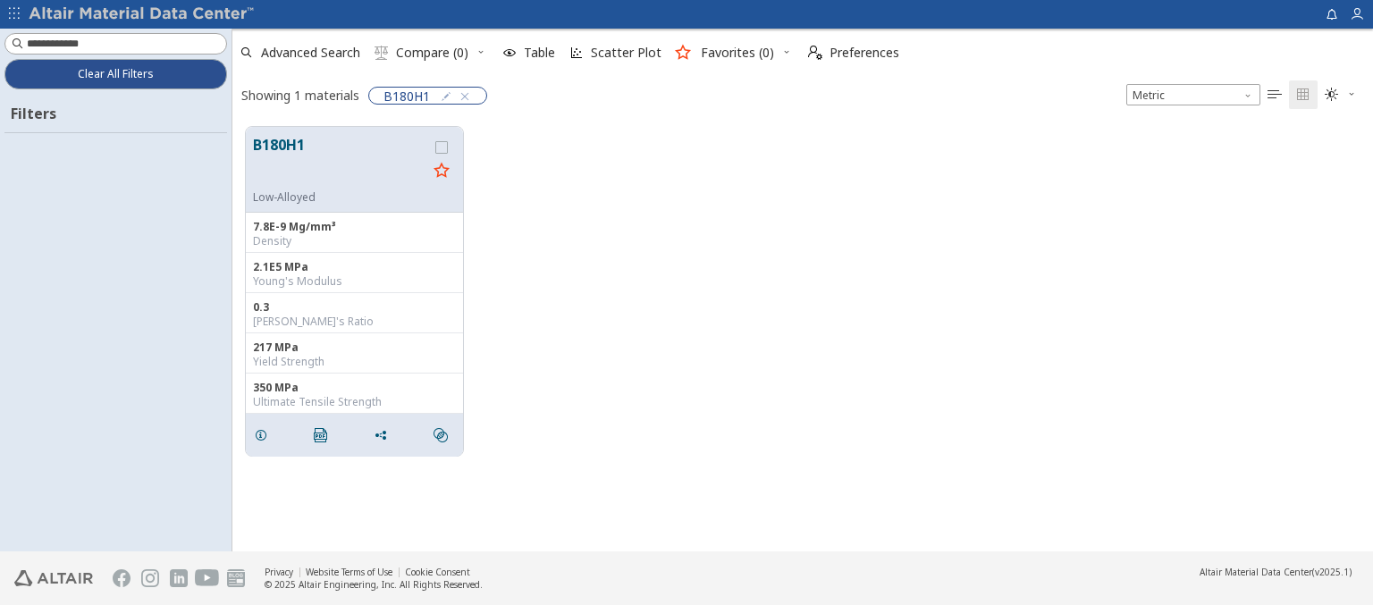
scroll to position [425, 1126]
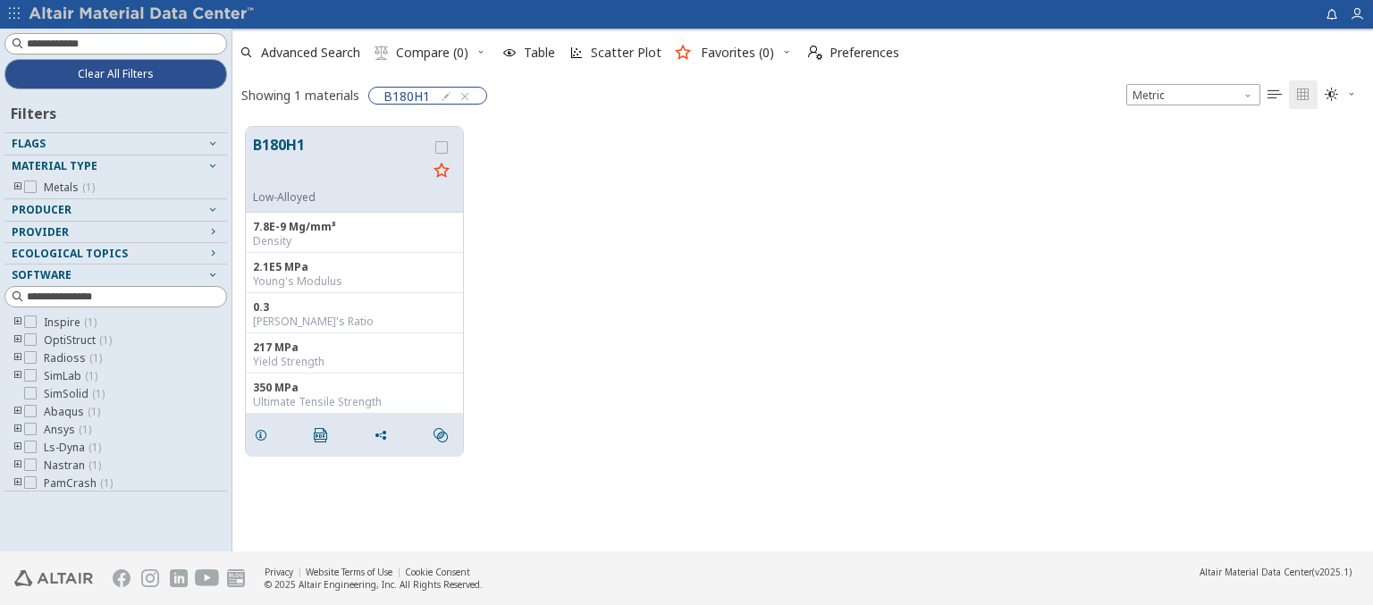
click at [142, 14] on img at bounding box center [143, 14] width 228 height 18
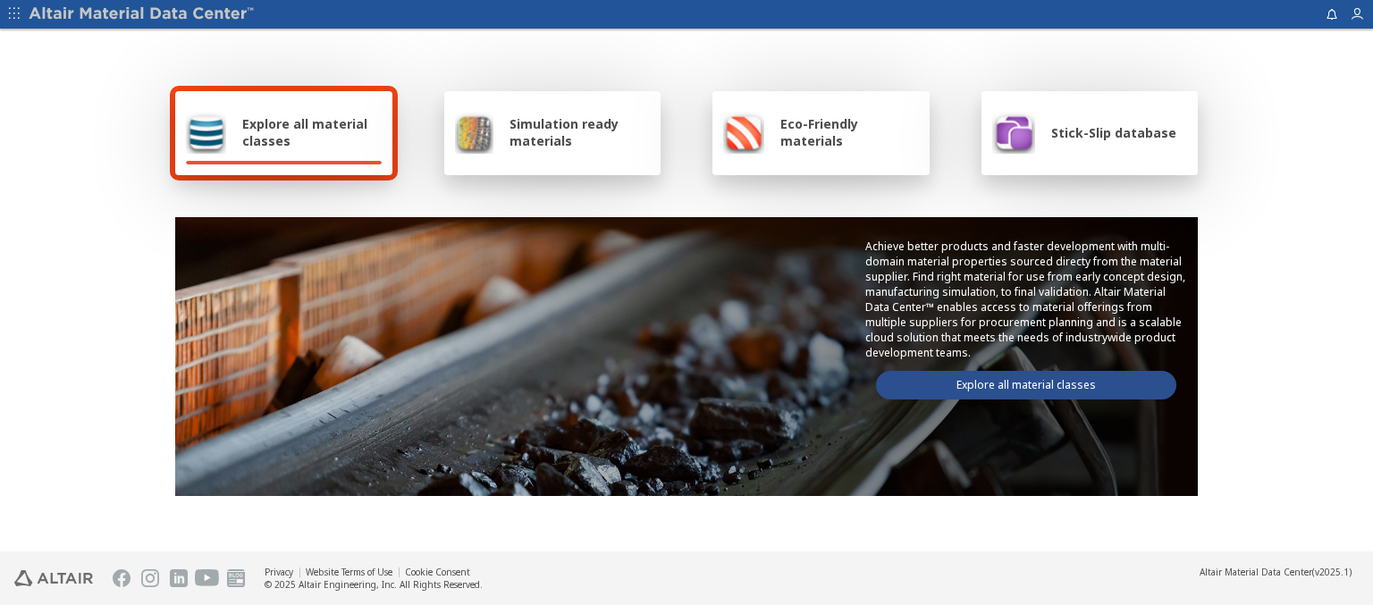
click at [142, 14] on img at bounding box center [143, 14] width 228 height 18
